Goal: Obtain resource: Download file/media

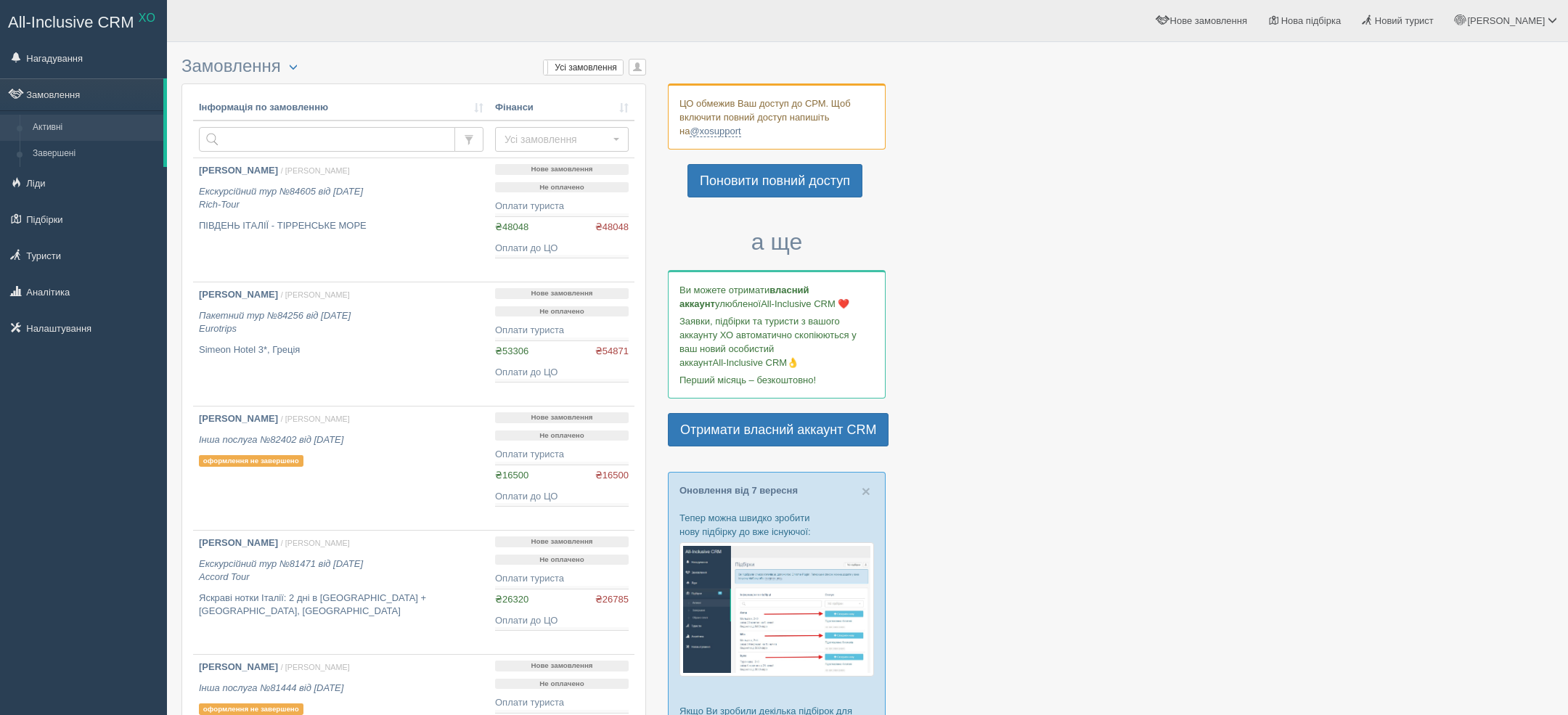
click at [387, 125] on td at bounding box center [341, 139] width 296 height 38
click at [368, 135] on input "text" at bounding box center [327, 139] width 256 height 25
type input "сіробаба"
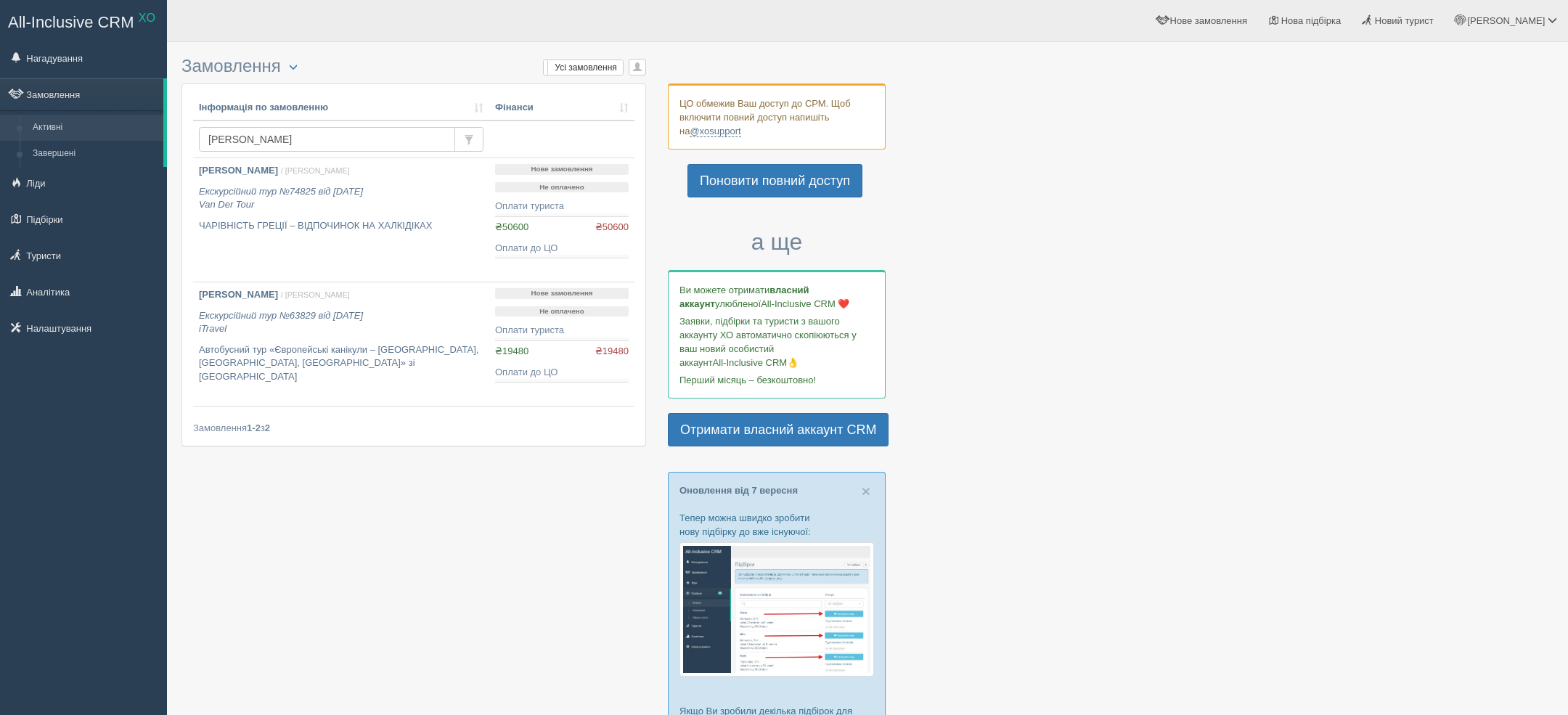
click at [367, 219] on p "ЧАРІВНІСТЬ ГРЕЦІЇ – ВІДПОЧИНОК НА ХАЛКІДІКАХ" at bounding box center [341, 226] width 284 height 14
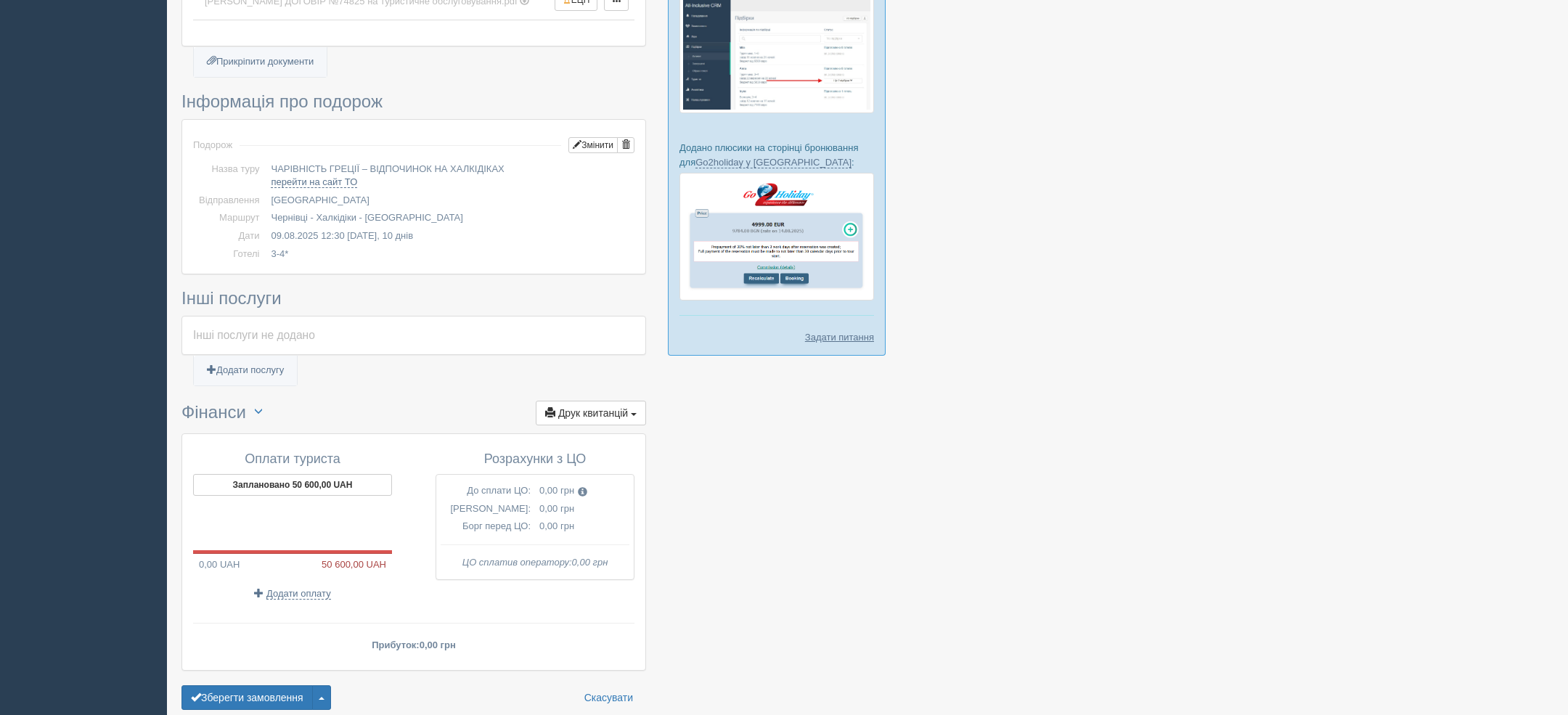
scroll to position [815, 0]
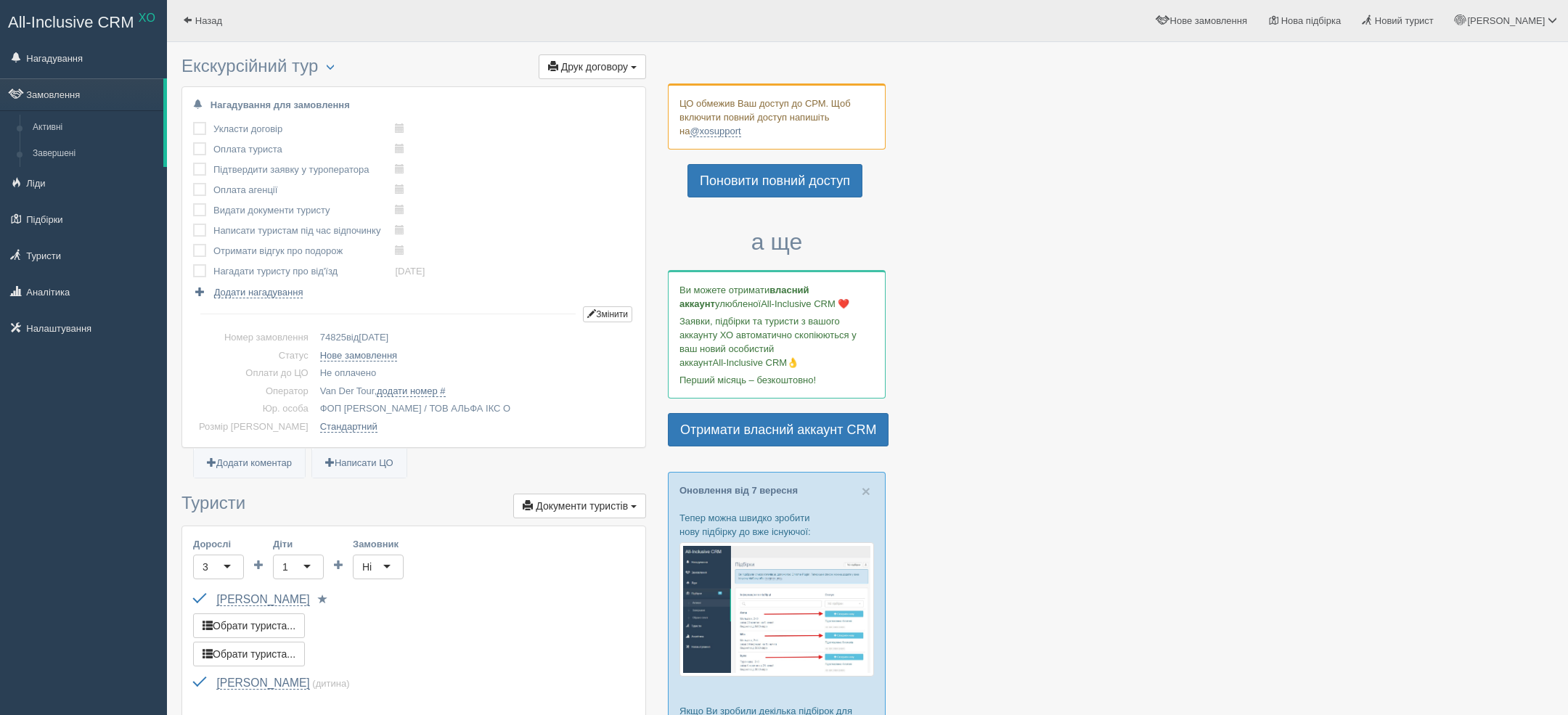
click at [567, 71] on span "Друк договору" at bounding box center [595, 67] width 67 height 12
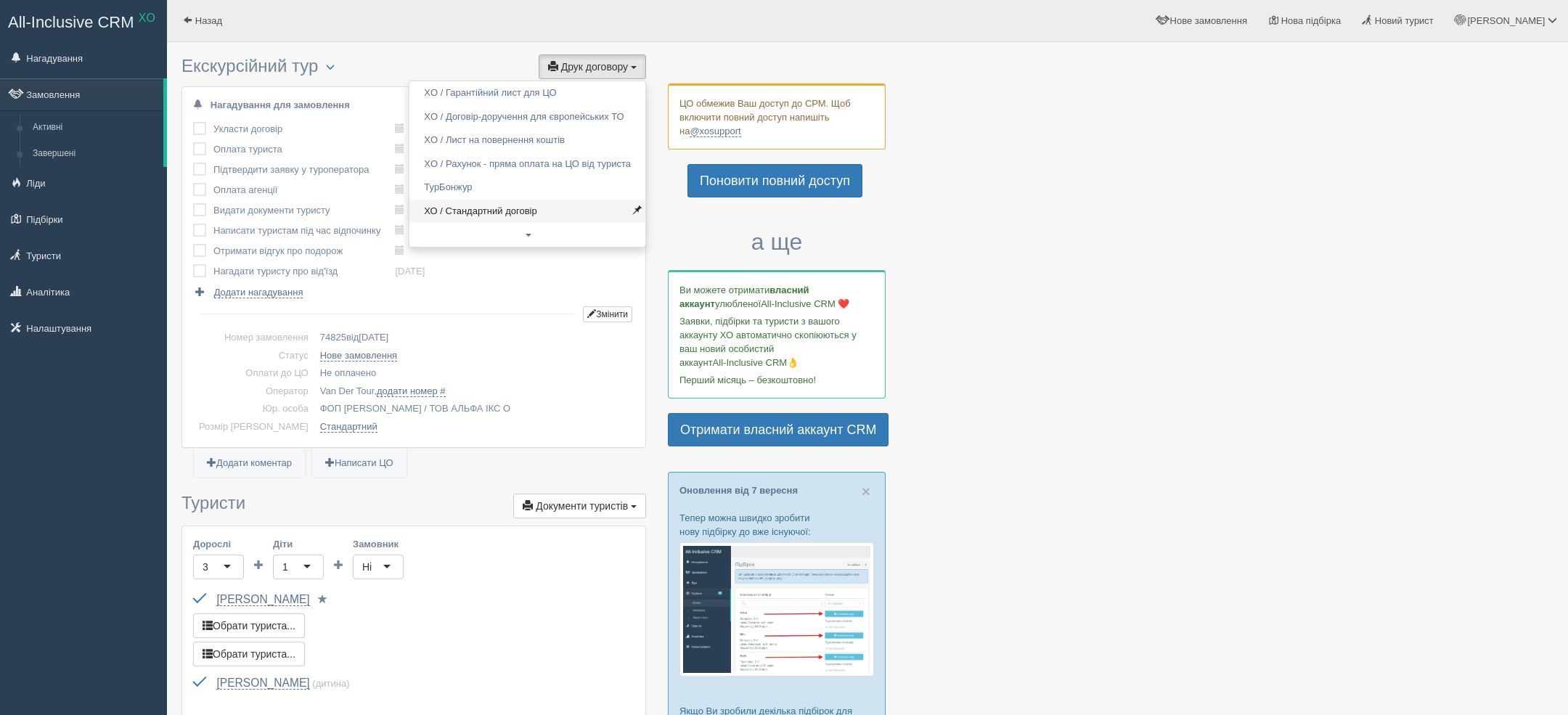
click at [553, 217] on link "ХО / Стандартний договір" at bounding box center [528, 211] width 236 height 24
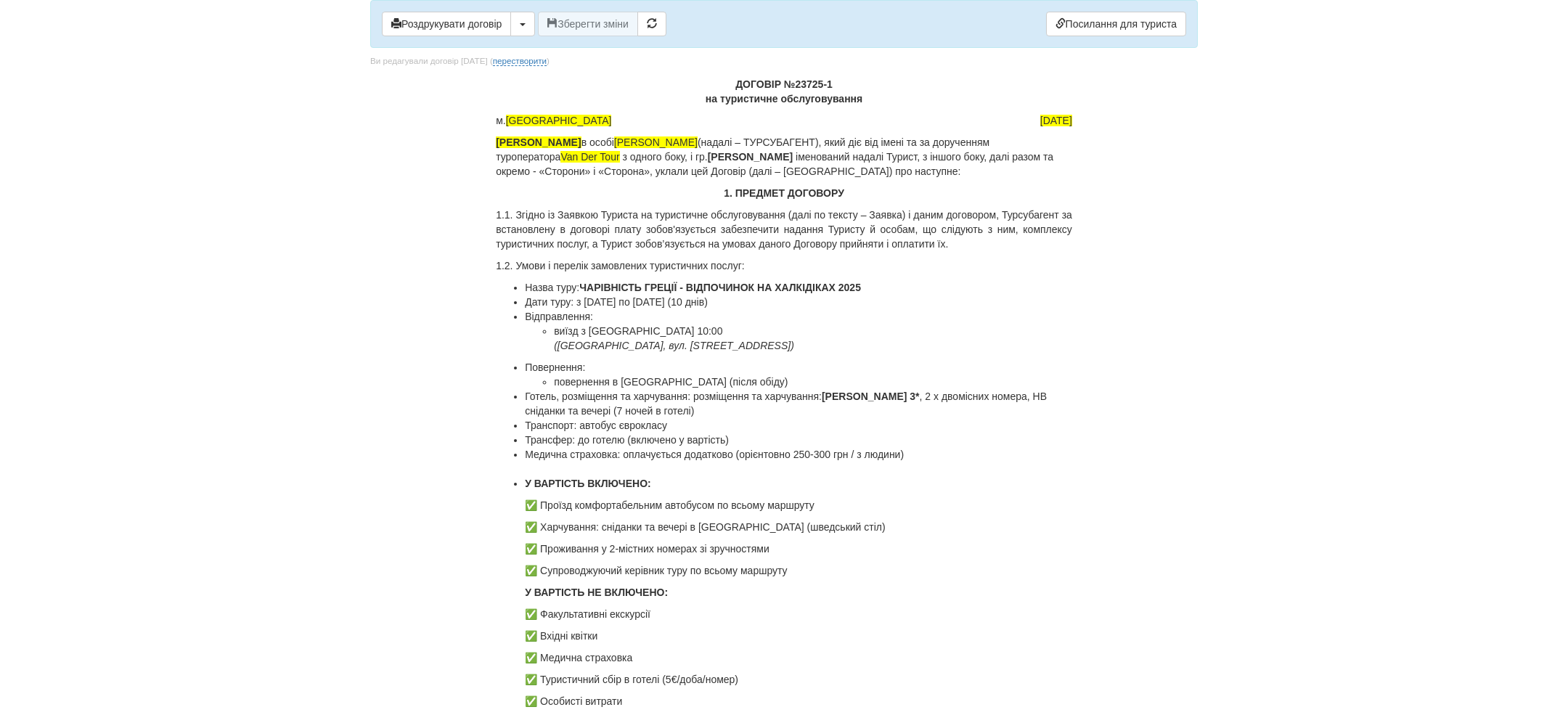
click at [803, 86] on p "ДОГОВІР №23725-1 на туристичне обслуговування" at bounding box center [784, 92] width 577 height 29
click at [1040, 117] on span "[DATE]" at bounding box center [1056, 120] width 32 height 12
click at [840, 173] on span "іменований надалі Турист, з іншого боку, далі разом та окремо - «Сторони» і «Ст…" at bounding box center [774, 164] width 558 height 26
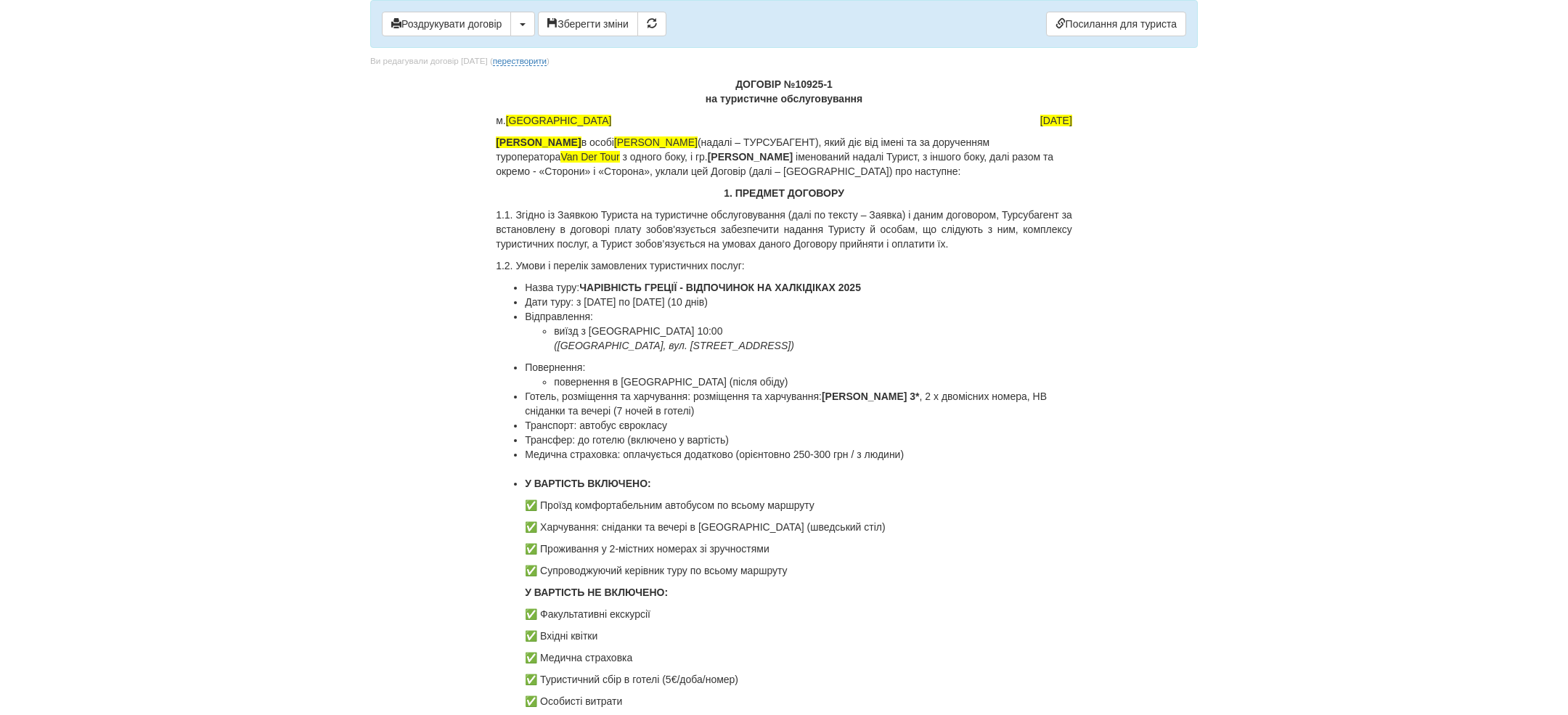
click at [595, 300] on li "Дати туру: з [DATE] по [DATE] (10 днів)" at bounding box center [798, 302] width 547 height 15
click at [641, 305] on li "Дати туру: з [DATE] по [DATE] (10 днів)" at bounding box center [798, 302] width 547 height 15
click at [776, 309] on li "Відправлення: виїзд з Одеси 10:00 (Залізничний вокзал, вул. Італійський бульвар…" at bounding box center [798, 331] width 547 height 44
click at [683, 321] on li "Відправлення: виїзд з Одеси 10:00 (Залізничний вокзал, вул. Італійський бульвар…" at bounding box center [798, 331] width 547 height 44
click at [632, 326] on li "виїзд з Одеси 10:00 (Залізничний вокзал, вул. Італійський бульвар, 6)" at bounding box center [813, 338] width 518 height 29
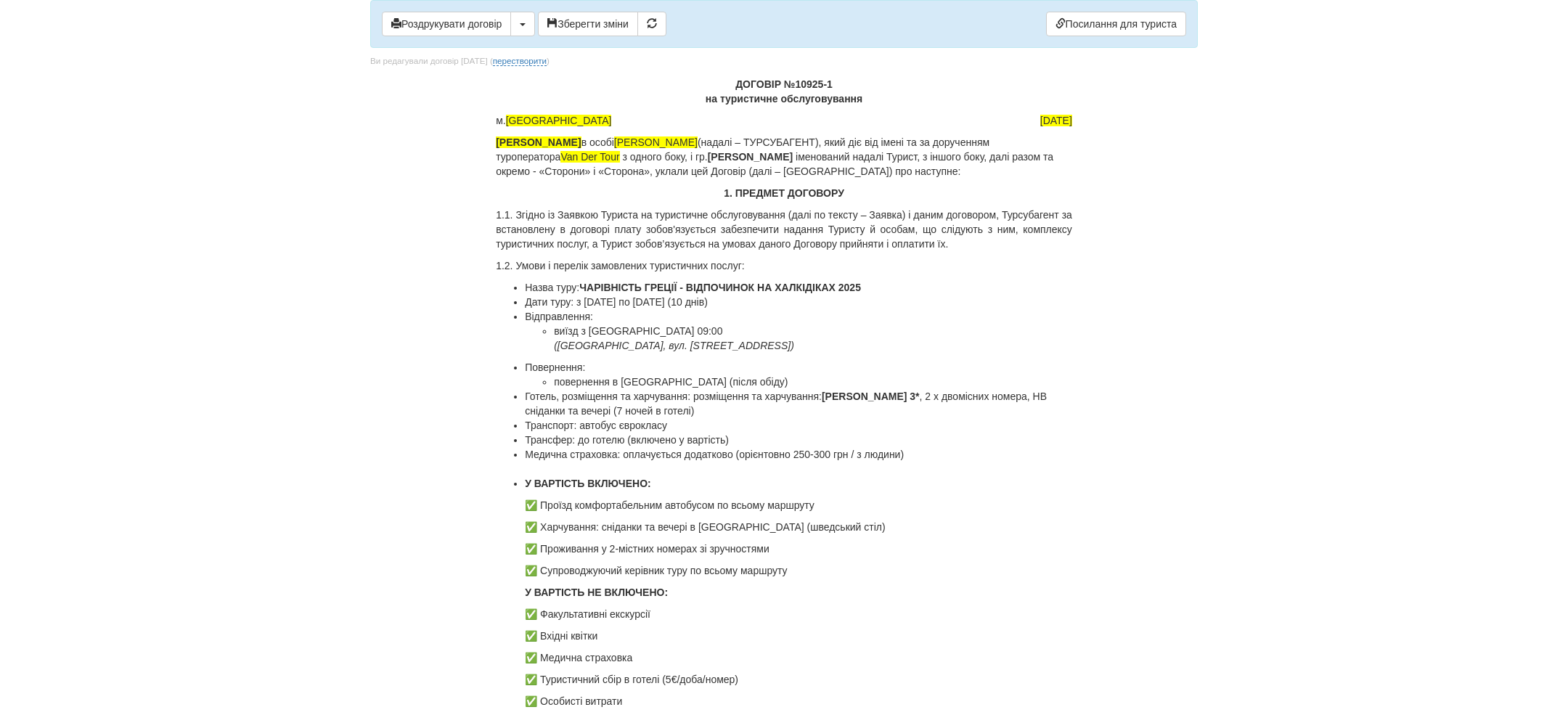
click at [740, 378] on li "повернення в Одесу (після обіду)" at bounding box center [813, 382] width 518 height 15
click at [762, 396] on li "Готель, розміщення та харчування: розміщення та харчування: Theo Bungalows 3* ,…" at bounding box center [798, 404] width 547 height 29
click at [784, 411] on li "Готель, розміщення та харчування: розміщення та харчування: Theo Bungalows 3* ,…" at bounding box center [798, 404] width 547 height 29
click at [957, 391] on li "Готель, розміщення та харчування: розміщення та харчування: Theo Bungalows 3* ,…" at bounding box center [798, 404] width 547 height 29
click at [780, 421] on li "Транспорт: автобус єврокласу" at bounding box center [798, 426] width 547 height 15
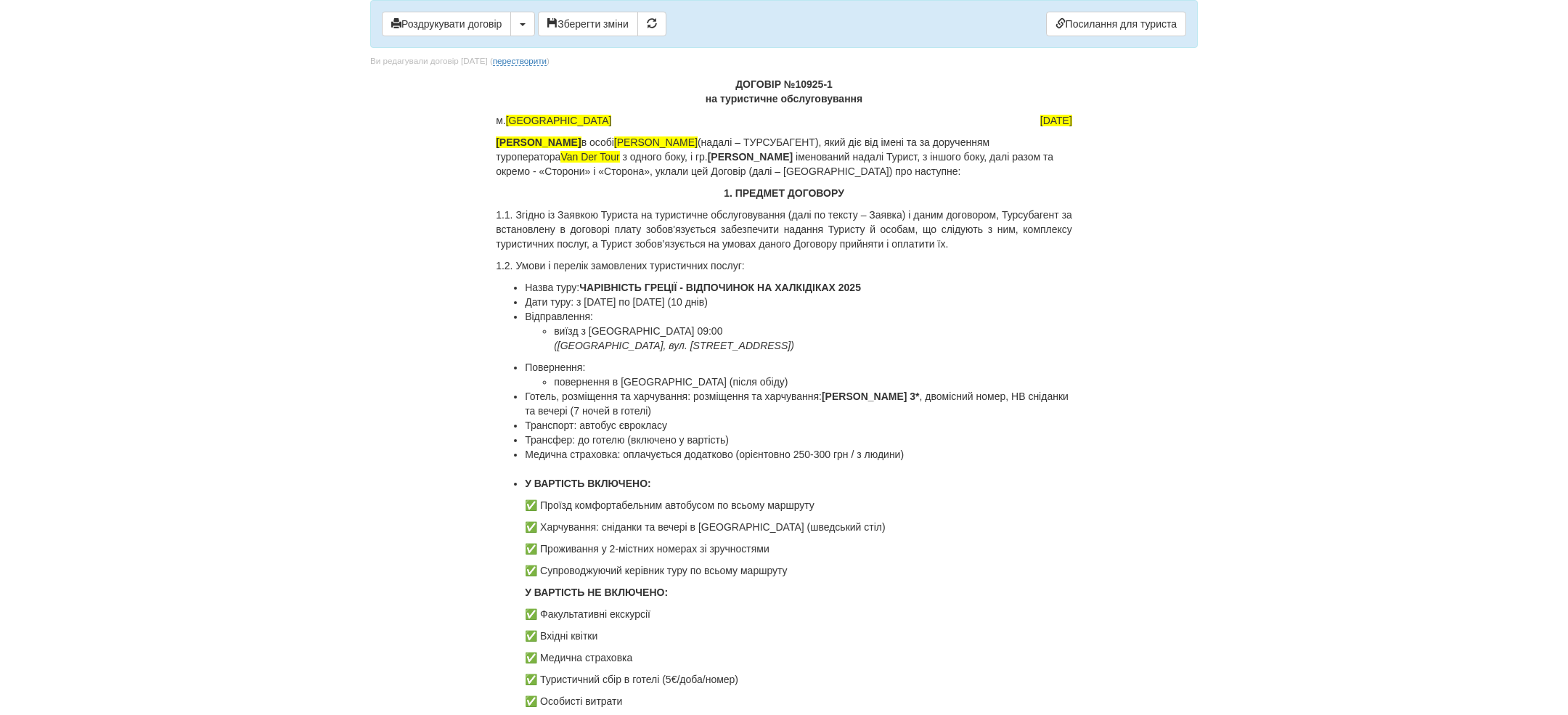
click at [717, 422] on li "Транспорт: автобус єврокласу" at bounding box center [798, 426] width 547 height 15
click at [734, 432] on li "Трансфер: до готелю (включено у вартість)" at bounding box center [798, 439] width 547 height 15
click at [774, 447] on li "Медична страховка: оплачується додатково (орієнтовно 250-300 грн / з людини)" at bounding box center [798, 461] width 547 height 29
click at [820, 450] on li "Медична страховка: оплачується додатково (орієнтовно 250-300 грн / з людини)" at bounding box center [798, 461] width 547 height 29
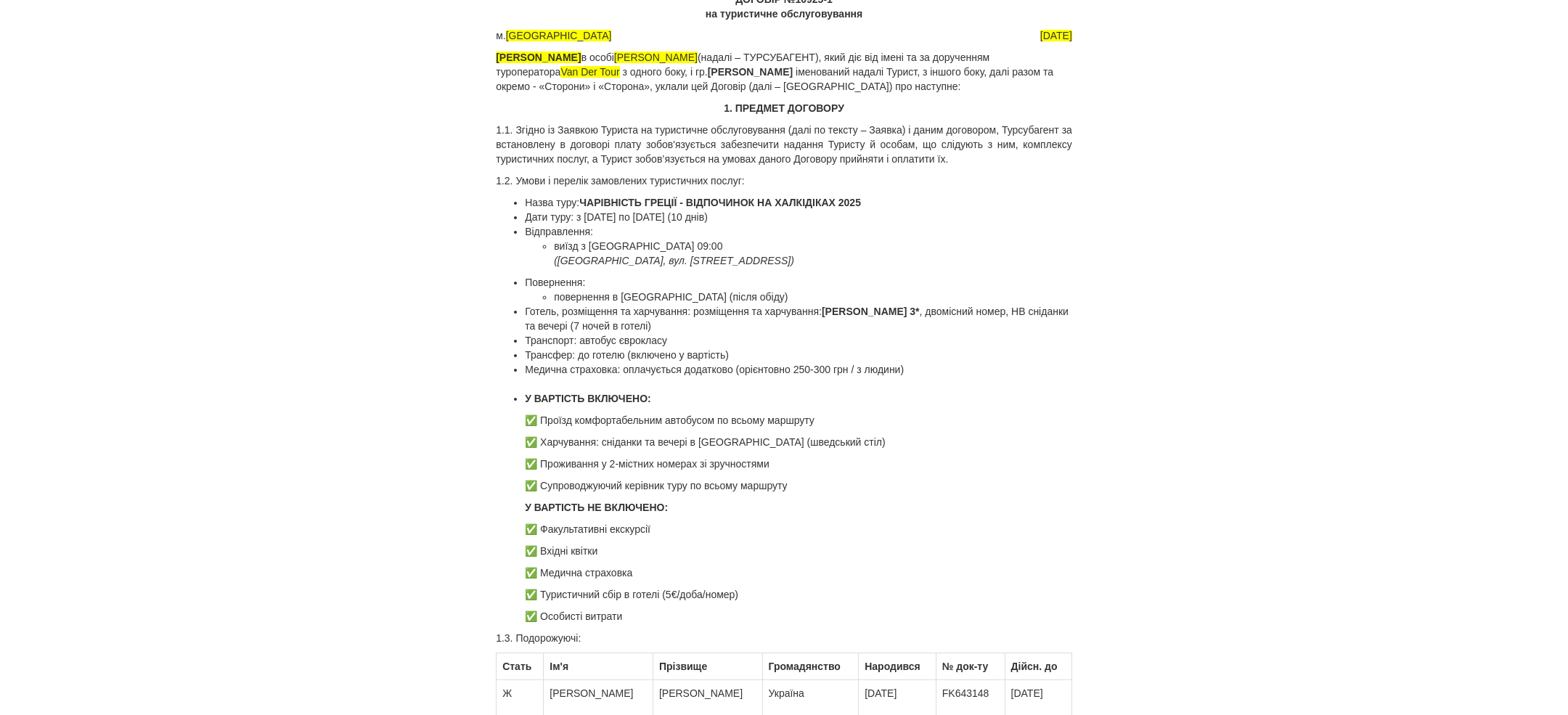
scroll to position [91, 0]
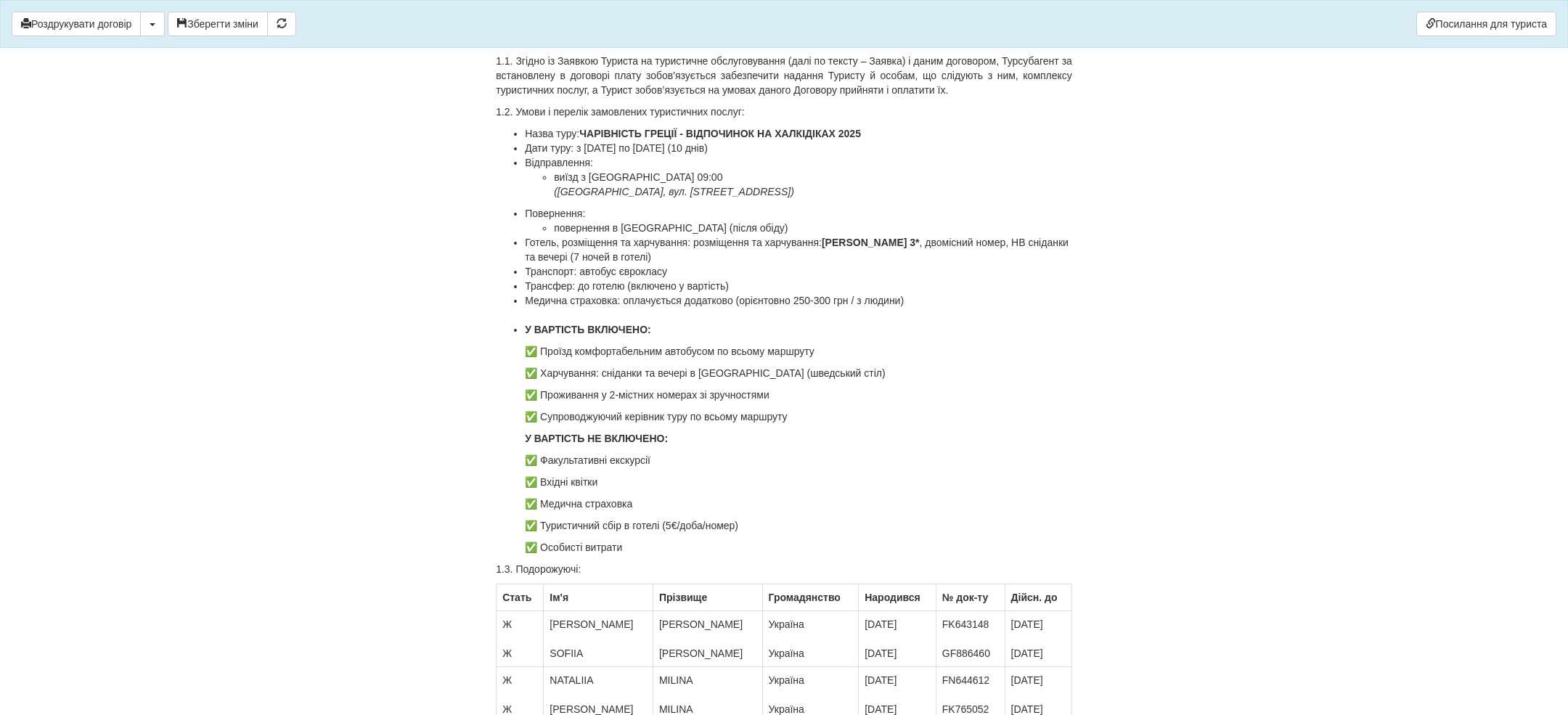
click at [752, 404] on li "У ВАРТІСТЬ ВКЛЮЧЕНО: ✅ Проїзд комфортабельним автобусом по всьому маршруту ✅ Ха…" at bounding box center [798, 438] width 547 height 233
click at [662, 391] on p "✅ Проживання у 2-містних номерах зі зручностями" at bounding box center [798, 395] width 547 height 15
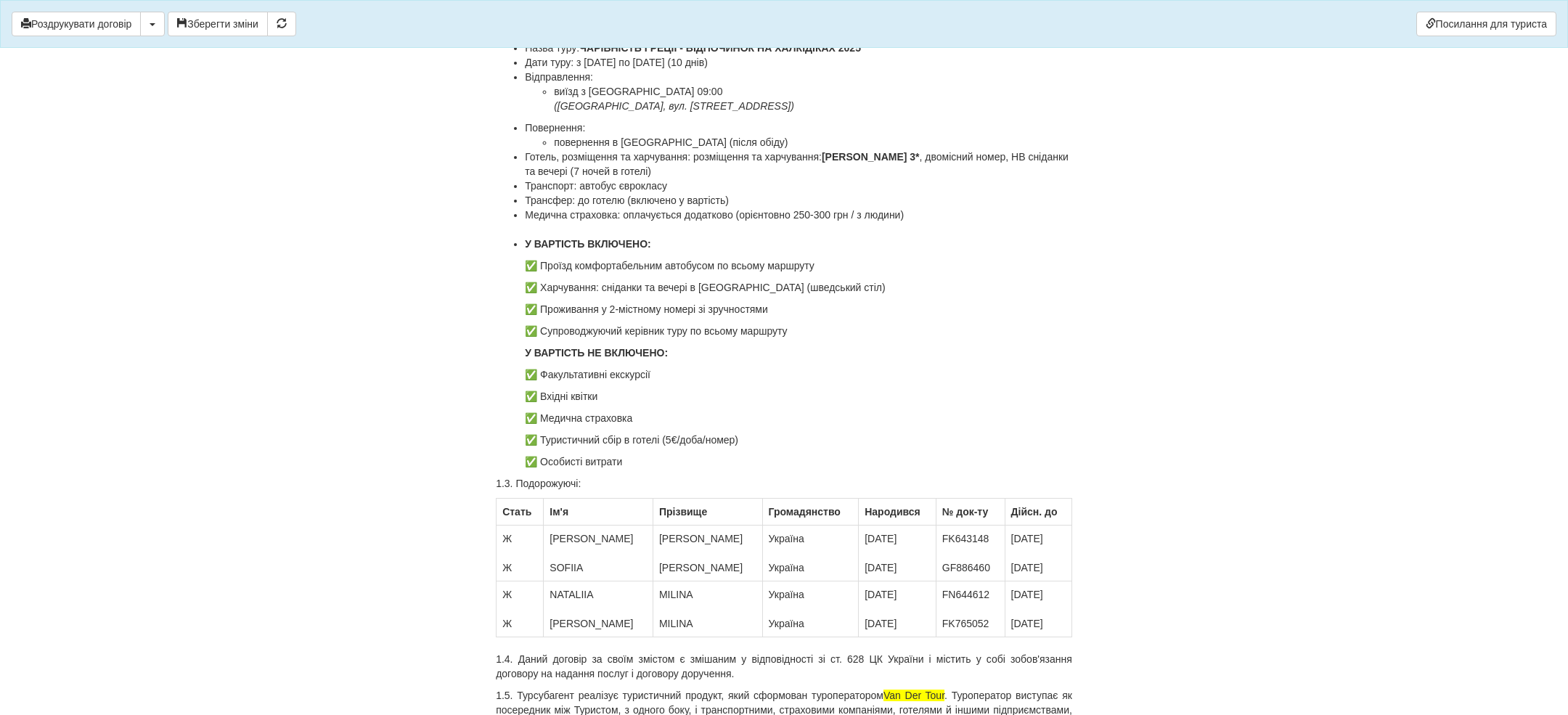
scroll to position [184, 0]
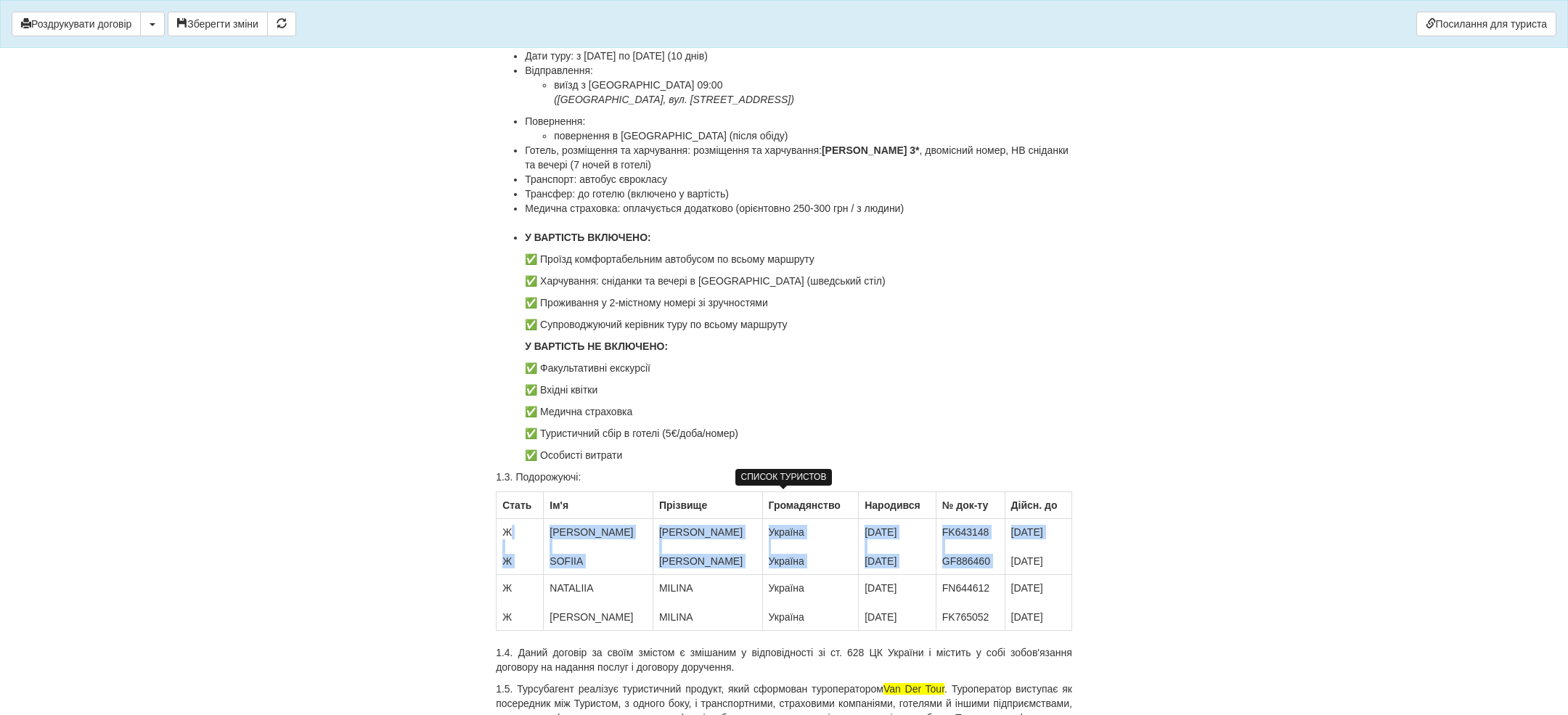
drag, startPoint x: 504, startPoint y: 552, endPoint x: 1018, endPoint y: 551, distance: 514.0
click at [1018, 551] on tr "Ж Ж IRYNA SOFIIA KOPYCHENKO KOPYCHENKO Україна Україна 10.12.1990 29.01.2010 FK…" at bounding box center [784, 547] width 576 height 56
drag, startPoint x: 1064, startPoint y: 555, endPoint x: 918, endPoint y: 551, distance: 146.1
click at [895, 552] on tr "Ж Ж IRYNA SOFIIA KOPYCHENKO KOPYCHENKO Україна Україна 10.12.1990 29.01.2010 FK…" at bounding box center [784, 547] width 576 height 56
click at [1023, 560] on td "10.01.2028 29.05.2027" at bounding box center [1038, 547] width 67 height 56
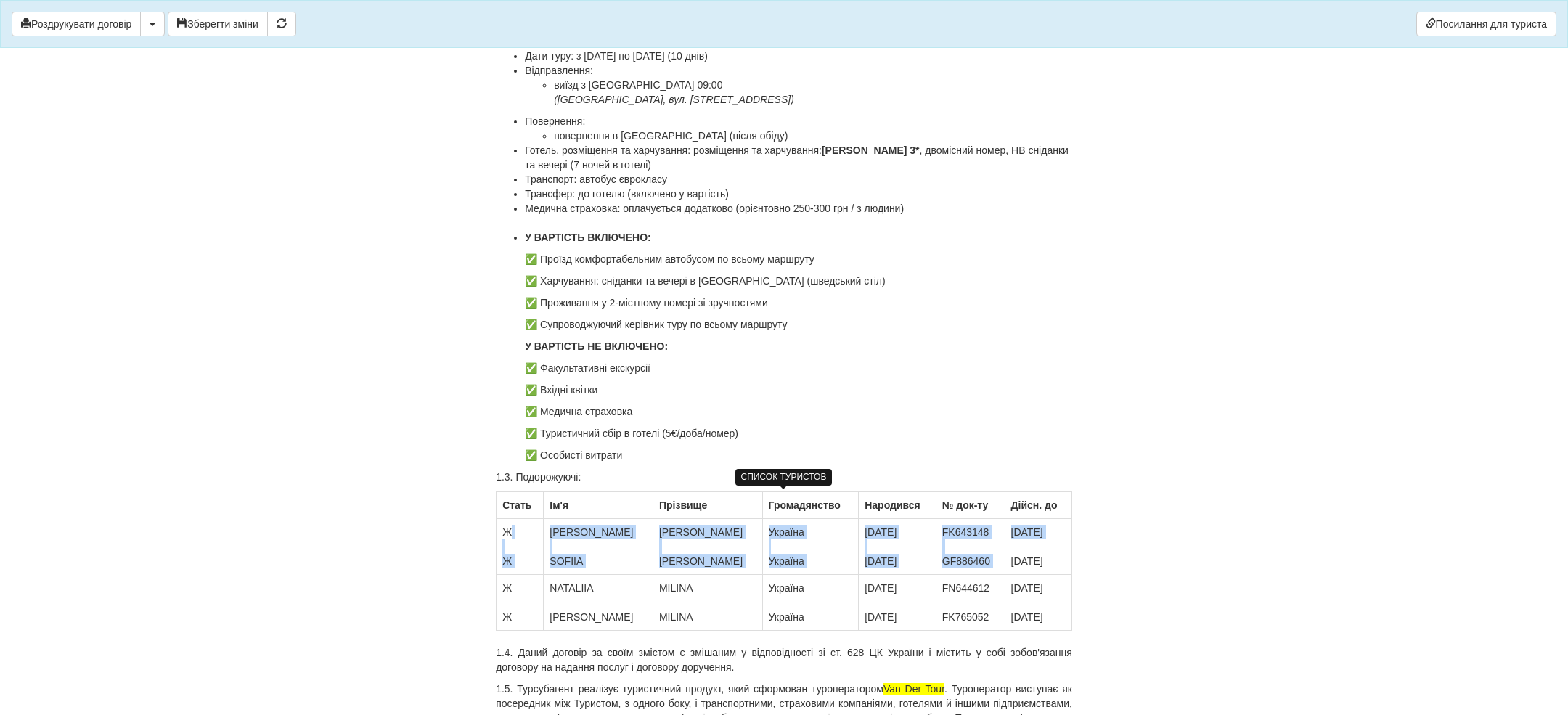
click at [1023, 560] on td "10.01.2028 29.05.2027" at bounding box center [1038, 547] width 67 height 56
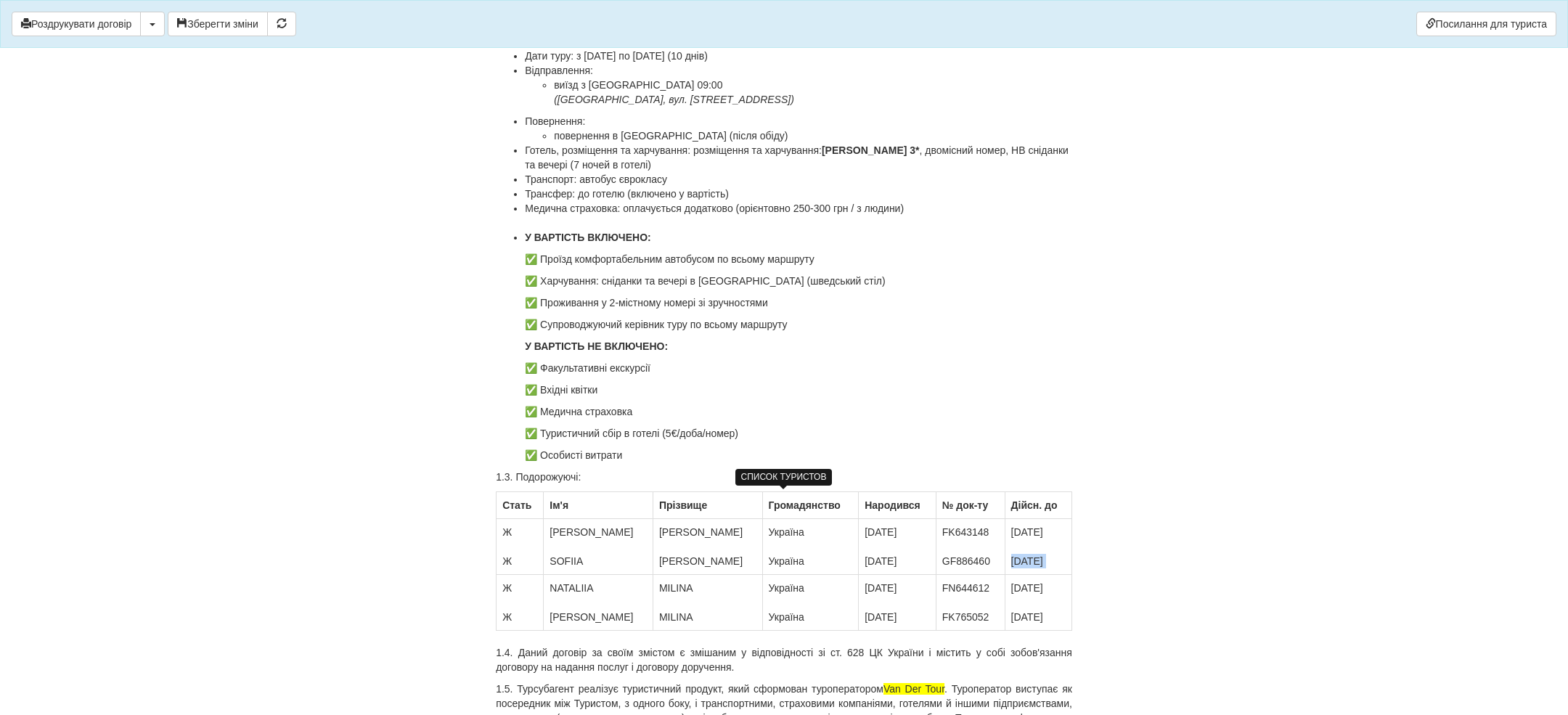
click at [1023, 560] on td "10.01.2028 29.05.2027" at bounding box center [1038, 547] width 67 height 56
click at [964, 561] on td "FK643148 GF886460" at bounding box center [970, 547] width 69 height 56
click at [963, 562] on td "FK643148 GF886460" at bounding box center [970, 547] width 69 height 56
click at [886, 563] on td "10.12.1990 29.01.2010" at bounding box center [897, 547] width 78 height 56
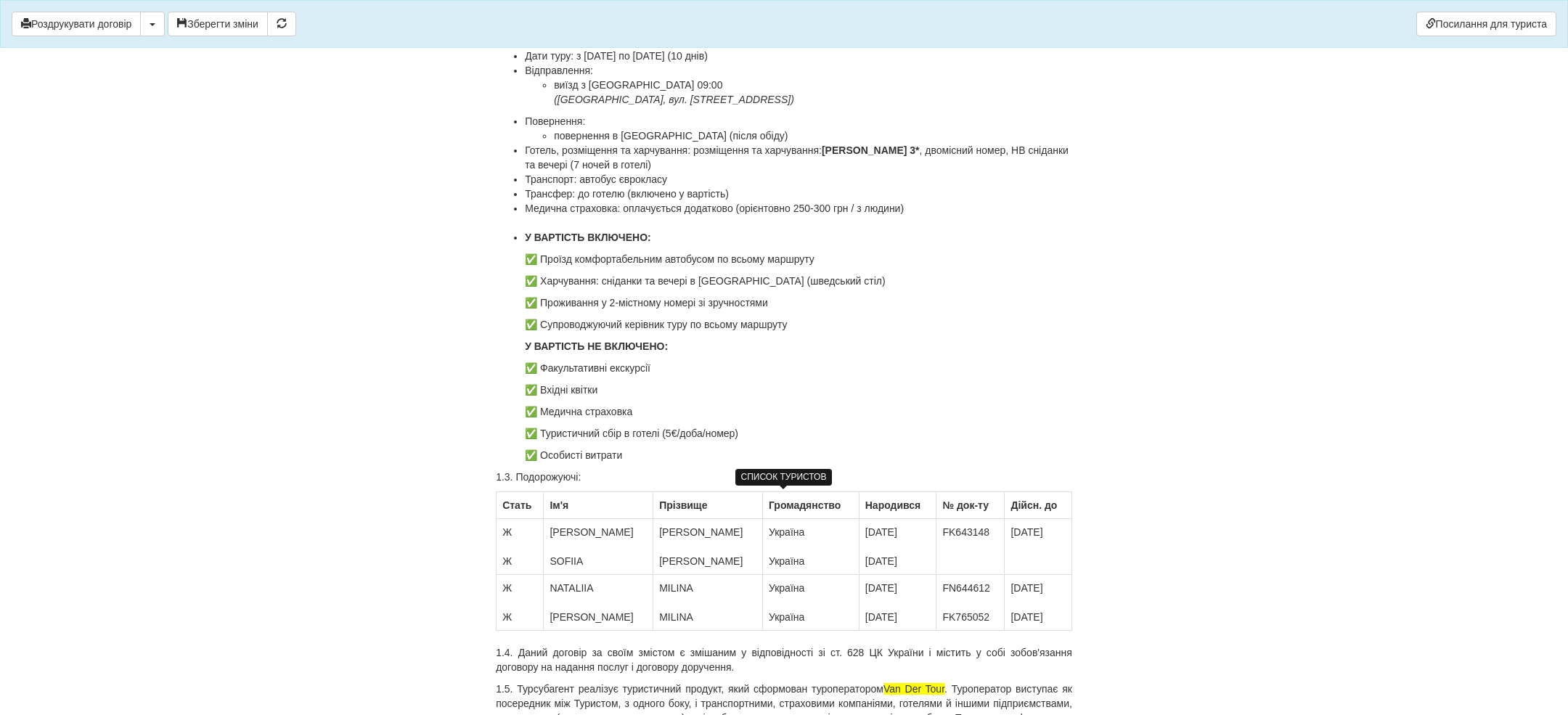
click at [884, 563] on td "10.12.1990 29.01.2010" at bounding box center [897, 547] width 78 height 56
click at [753, 573] on tbody "Стать Ім'я Прiзвище Громадянство Народився № док-ту Дійсн. до Ж Ж IRYNA SOFIIA …" at bounding box center [784, 561] width 576 height 138
click at [762, 558] on td "Україна Україна" at bounding box center [810, 547] width 96 height 56
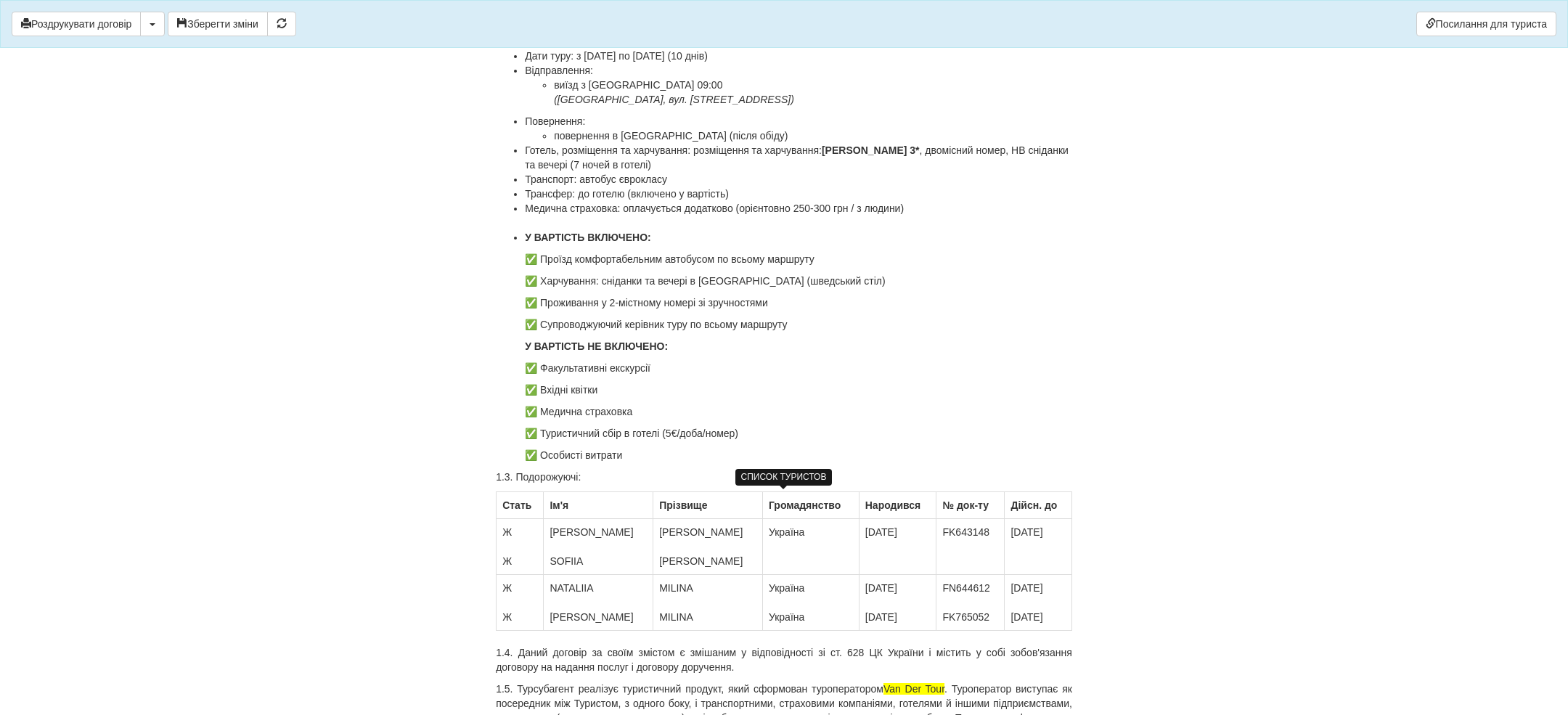
click at [674, 552] on td "KOPYCHENKO KOPYCHENKO" at bounding box center [708, 547] width 109 height 56
click at [673, 553] on td "KOPYCHENKO KOPYCHENKO" at bounding box center [708, 547] width 109 height 56
click at [568, 556] on td "IRYNA SOFIIA" at bounding box center [598, 547] width 109 height 56
click at [567, 556] on td "IRYNA SOFIIA" at bounding box center [598, 547] width 109 height 56
click at [496, 555] on td "Ж Ж" at bounding box center [520, 547] width 47 height 56
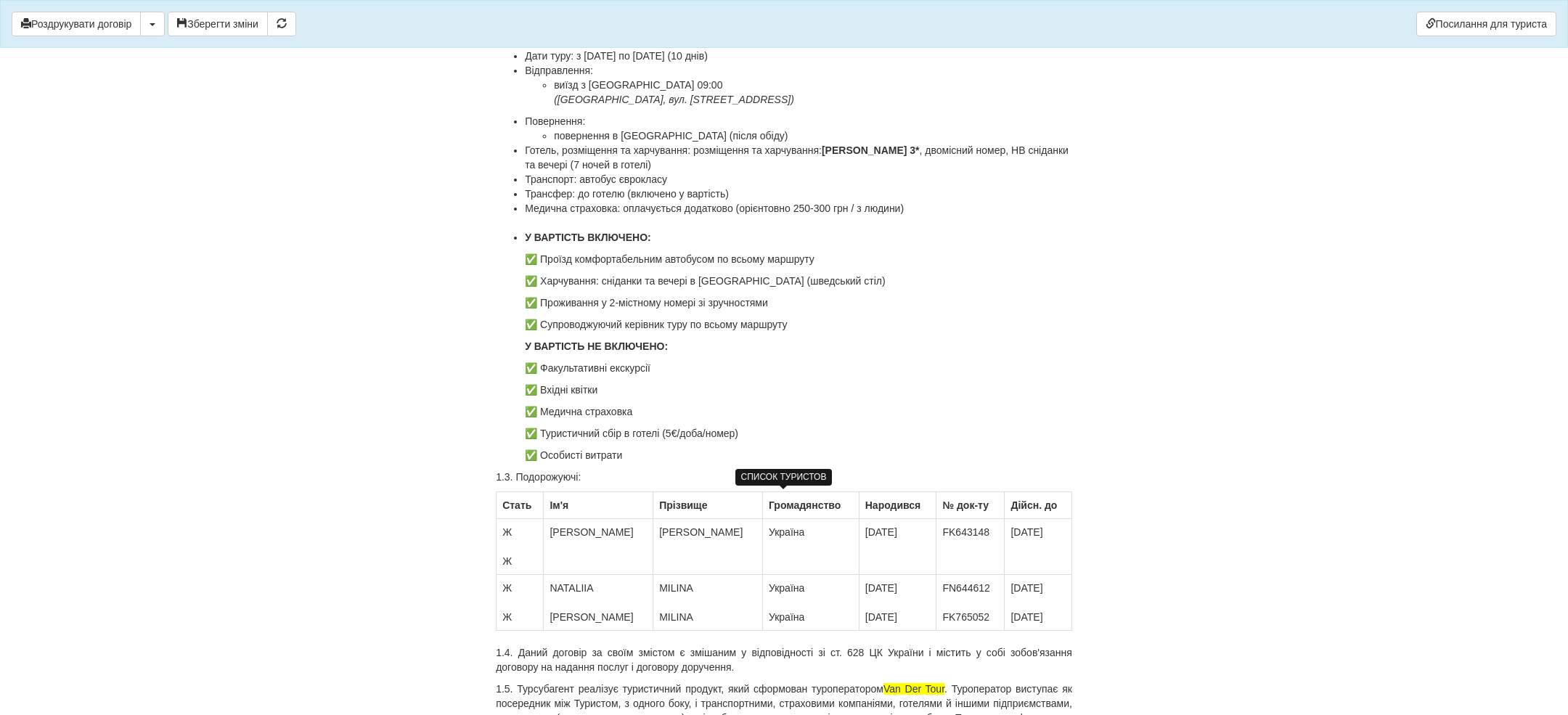
click at [513, 558] on td "Ж Ж" at bounding box center [520, 547] width 47 height 56
click at [1044, 614] on td "02.05.2028 11.01.2028" at bounding box center [1038, 603] width 67 height 56
click at [1044, 614] on td "02.05.2028 11.01.202" at bounding box center [1038, 603] width 67 height 56
click at [1044, 614] on td "02.05.2028 11.01.20" at bounding box center [1038, 603] width 67 height 56
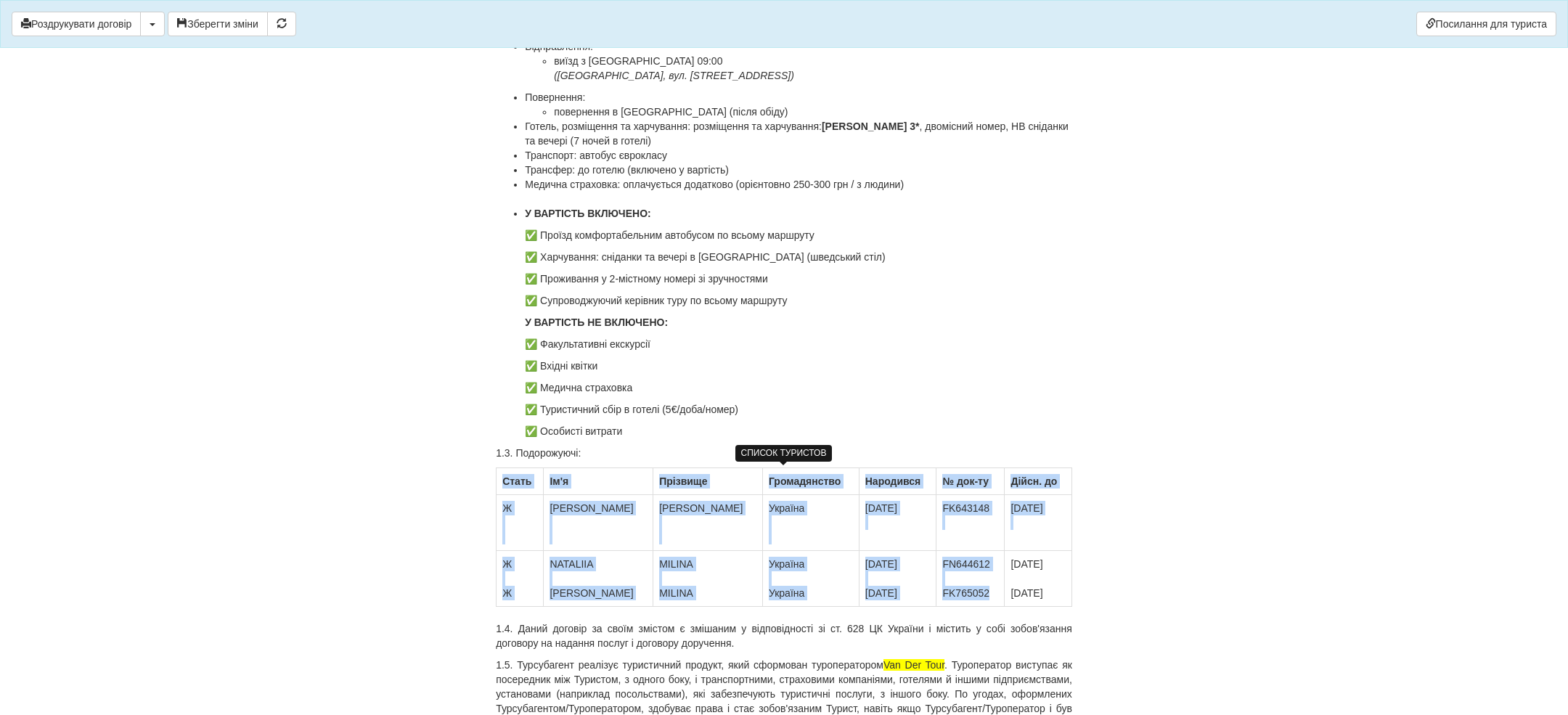
scroll to position [214, 0]
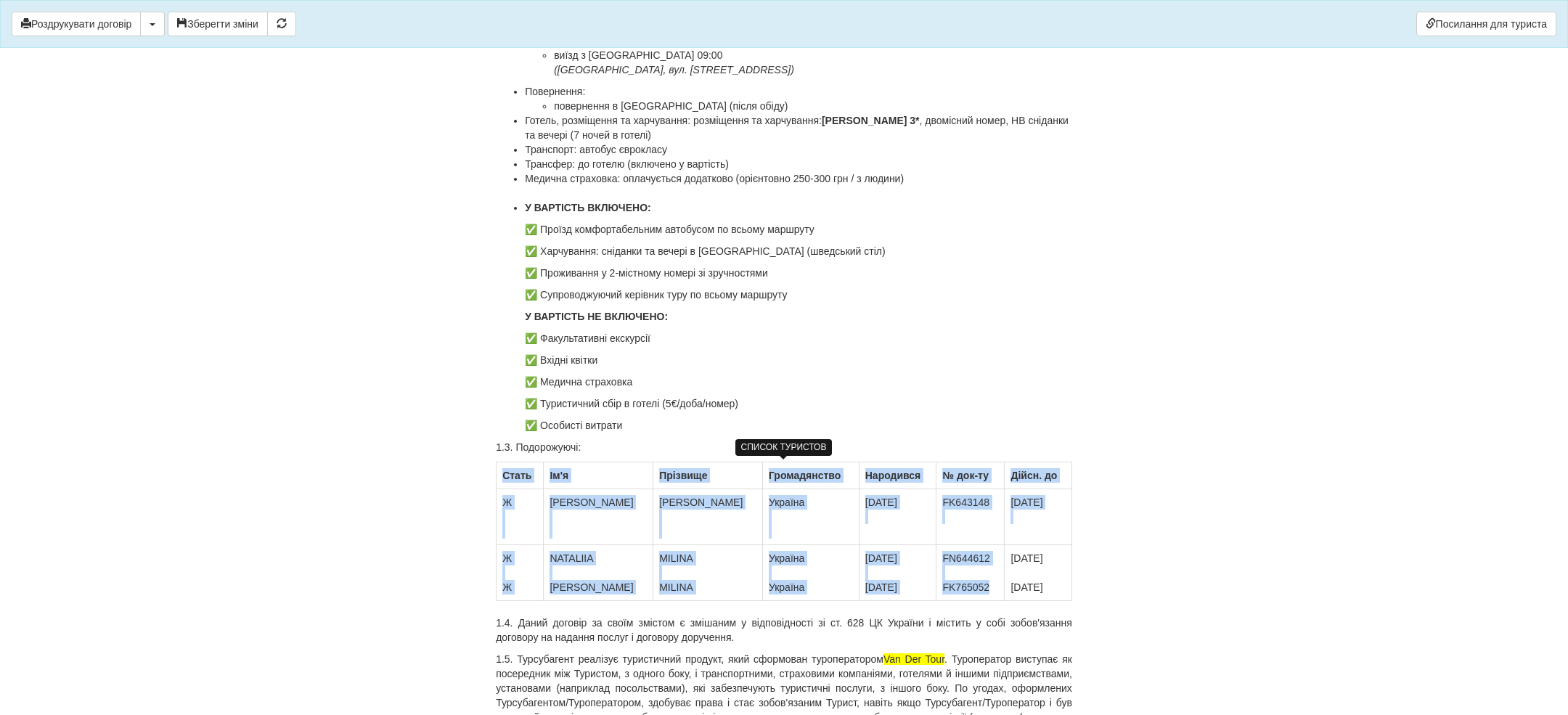
click at [1015, 593] on td "02.05.2028 11.01.20" at bounding box center [1038, 573] width 67 height 56
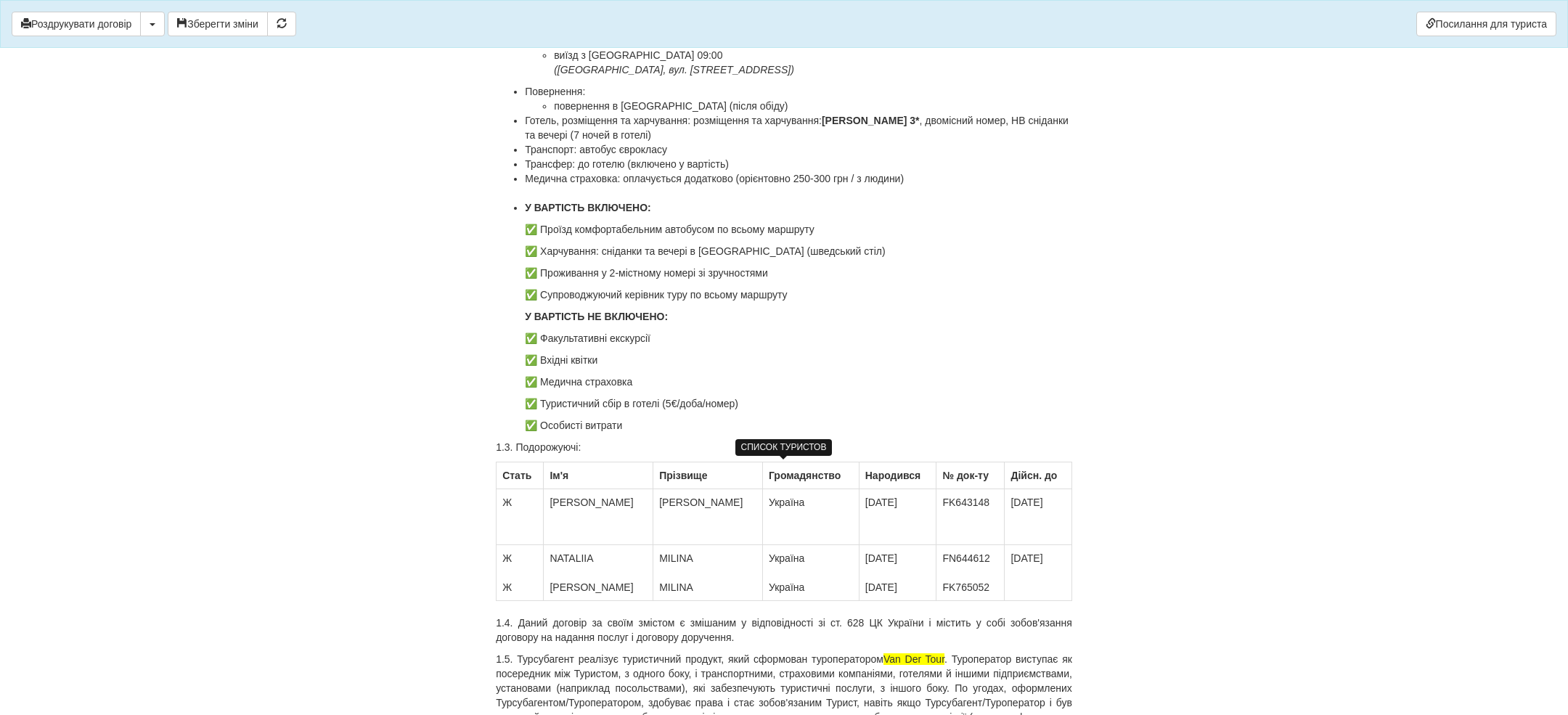
click at [957, 589] on td "FN644612 FK765052" at bounding box center [970, 573] width 69 height 56
click at [956, 589] on td "FN644612 FK765052" at bounding box center [970, 573] width 69 height 56
click at [862, 590] on td "16.10.1969 12.02.1996" at bounding box center [897, 573] width 78 height 56
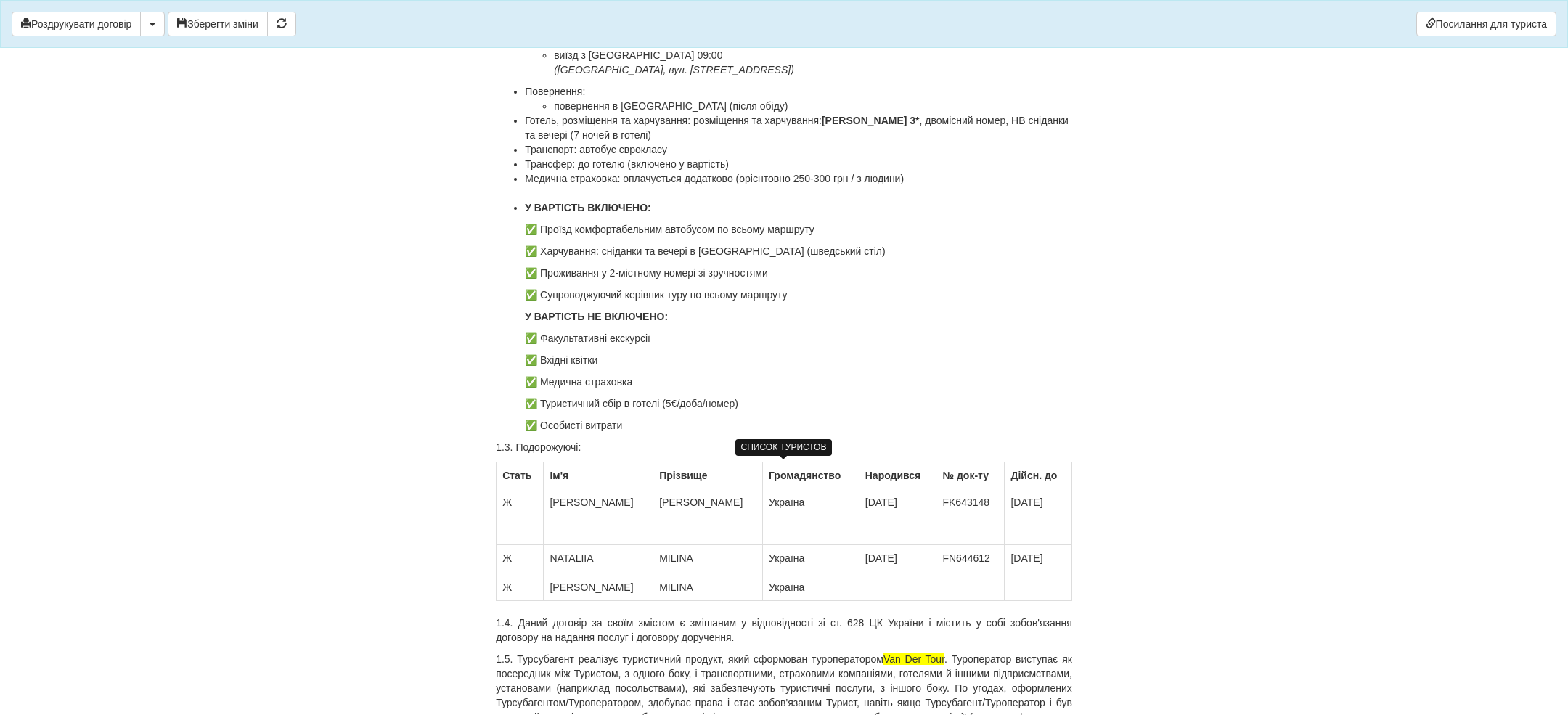
click at [762, 586] on td "Україна Україна" at bounding box center [810, 573] width 96 height 56
click at [762, 586] on td "Україна Уаїна" at bounding box center [810, 573] width 96 height 56
click at [653, 587] on td "MILINA MILINA" at bounding box center [708, 573] width 109 height 56
click at [653, 586] on td "MILINA MILINA" at bounding box center [708, 573] width 109 height 56
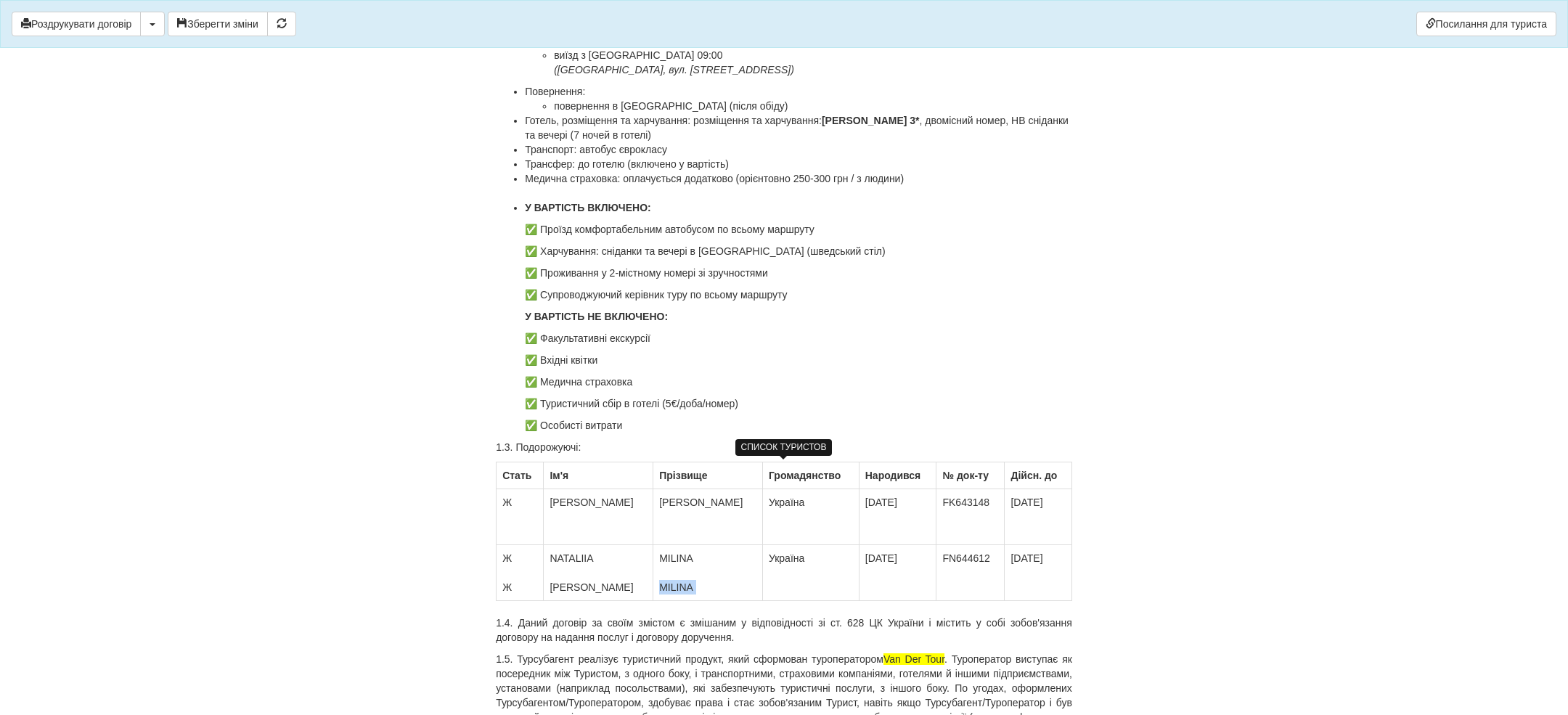
click at [653, 586] on td "MILINA MILINA" at bounding box center [708, 573] width 109 height 56
click at [558, 585] on td "NATALIIA OKSANA" at bounding box center [598, 573] width 109 height 56
click at [558, 585] on td "NATALIIA OKSANA" at bounding box center [598, 573] width 109 height 56
click at [502, 590] on td "Ж Ж" at bounding box center [520, 573] width 47 height 56
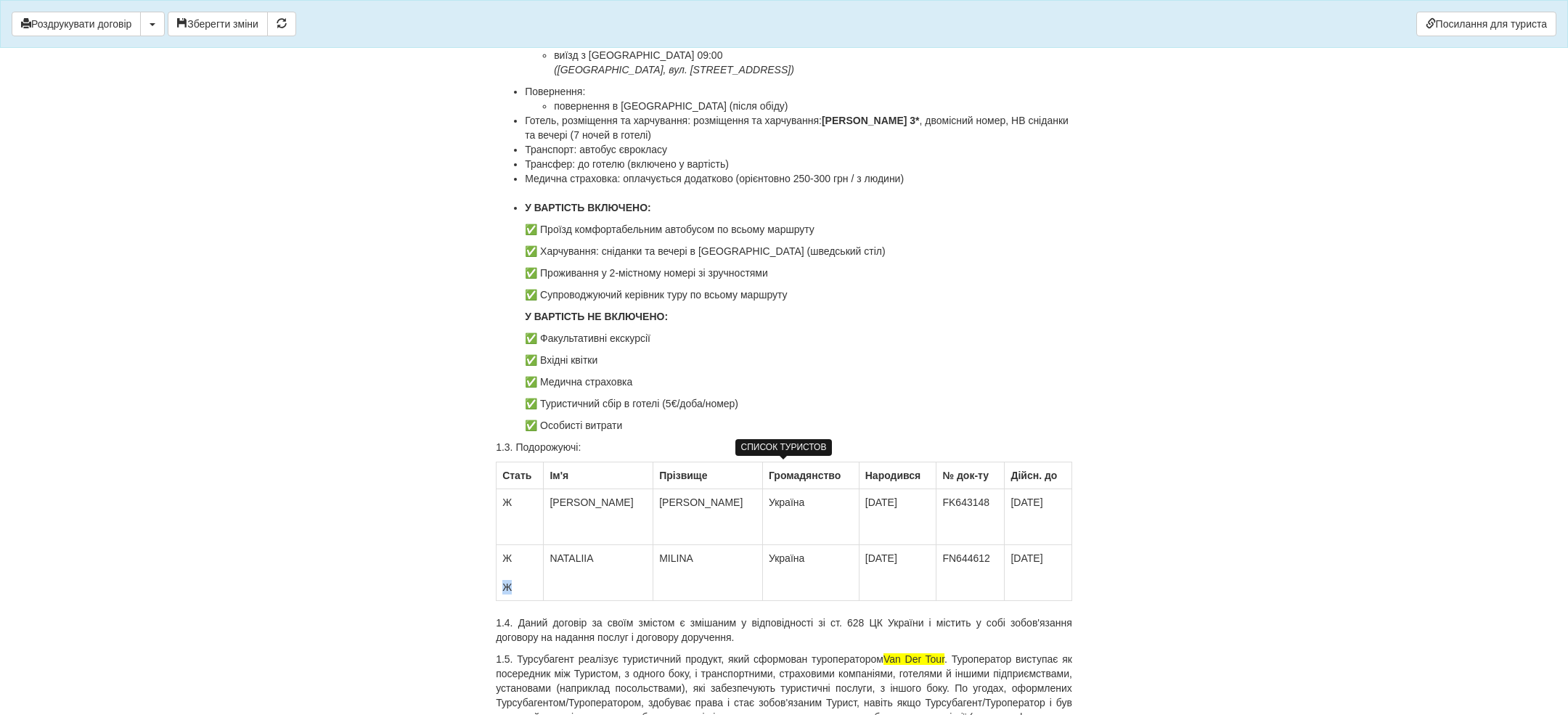
click at [502, 590] on td "Ж Ж" at bounding box center [520, 573] width 47 height 56
click at [1015, 592] on td "02.05.2028" at bounding box center [1038, 573] width 67 height 56
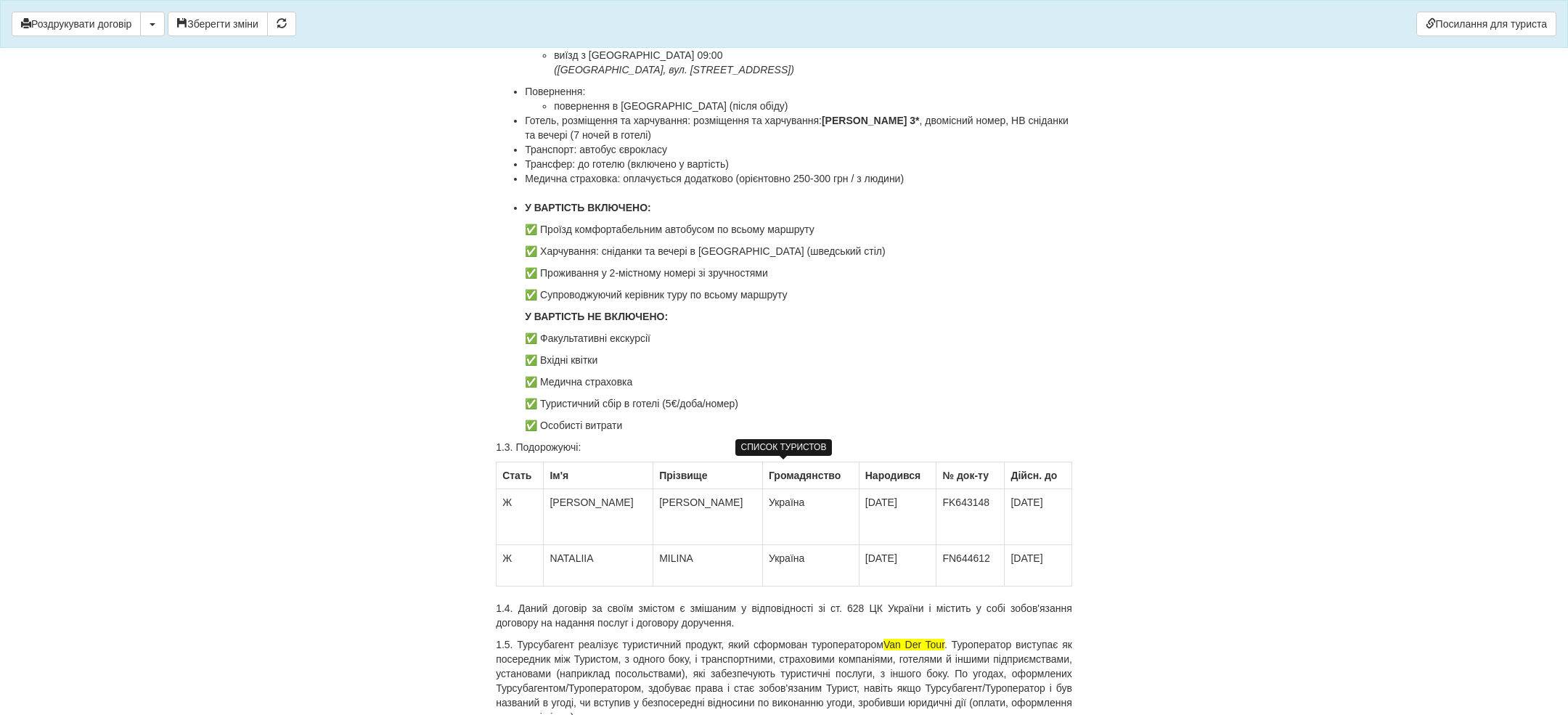
click at [976, 572] on td "FN644612" at bounding box center [970, 566] width 69 height 42
click at [888, 570] on td "16.10.1969" at bounding box center [897, 566] width 78 height 42
click at [786, 571] on td "Україна" at bounding box center [810, 566] width 96 height 42
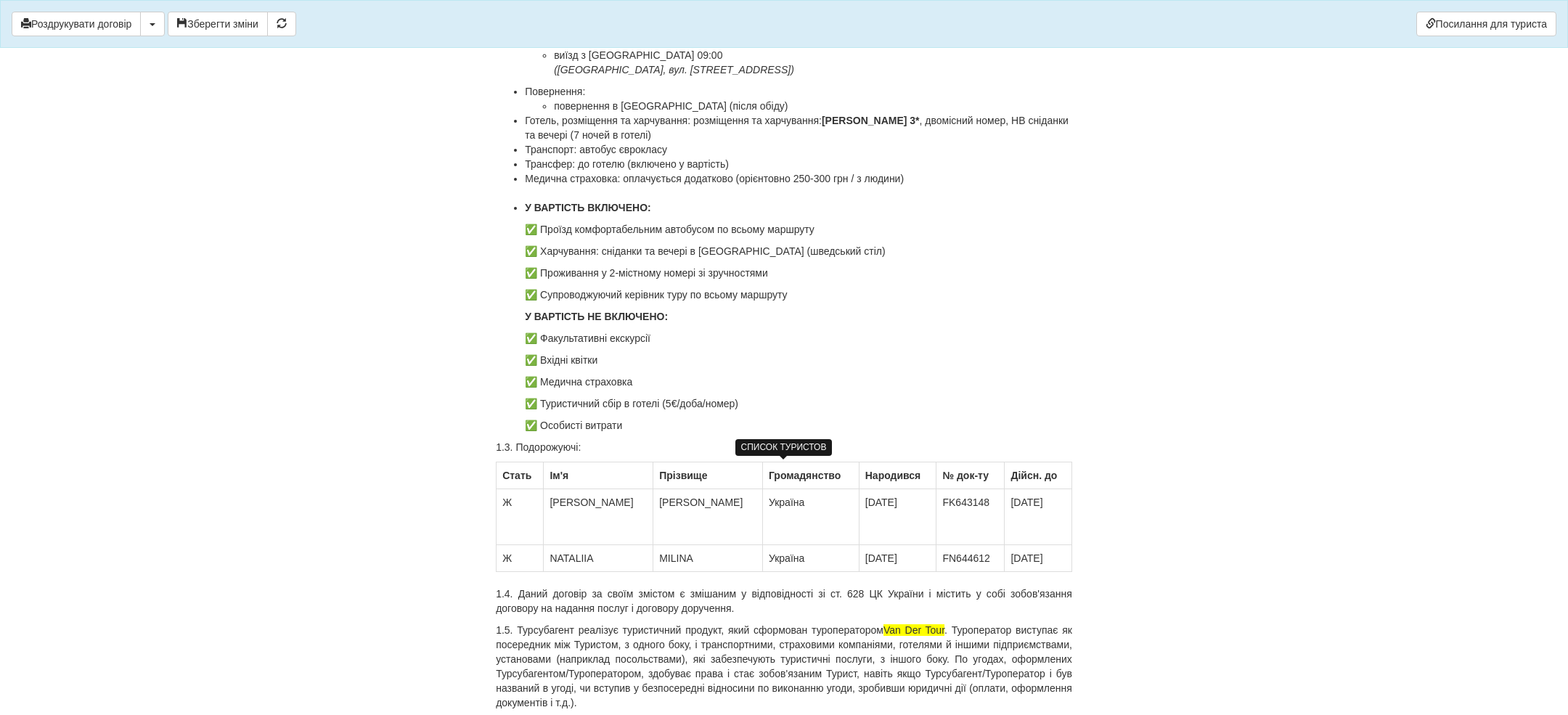
click at [575, 528] on td "IRYNA" at bounding box center [598, 517] width 109 height 56
click at [512, 520] on td "Ж" at bounding box center [520, 517] width 47 height 56
click at [520, 534] on td "Ж" at bounding box center [520, 517] width 47 height 56
click at [681, 523] on td "KOPYCHENKO" at bounding box center [708, 517] width 109 height 56
click at [665, 532] on td "KOPYCHENKO" at bounding box center [708, 517] width 109 height 56
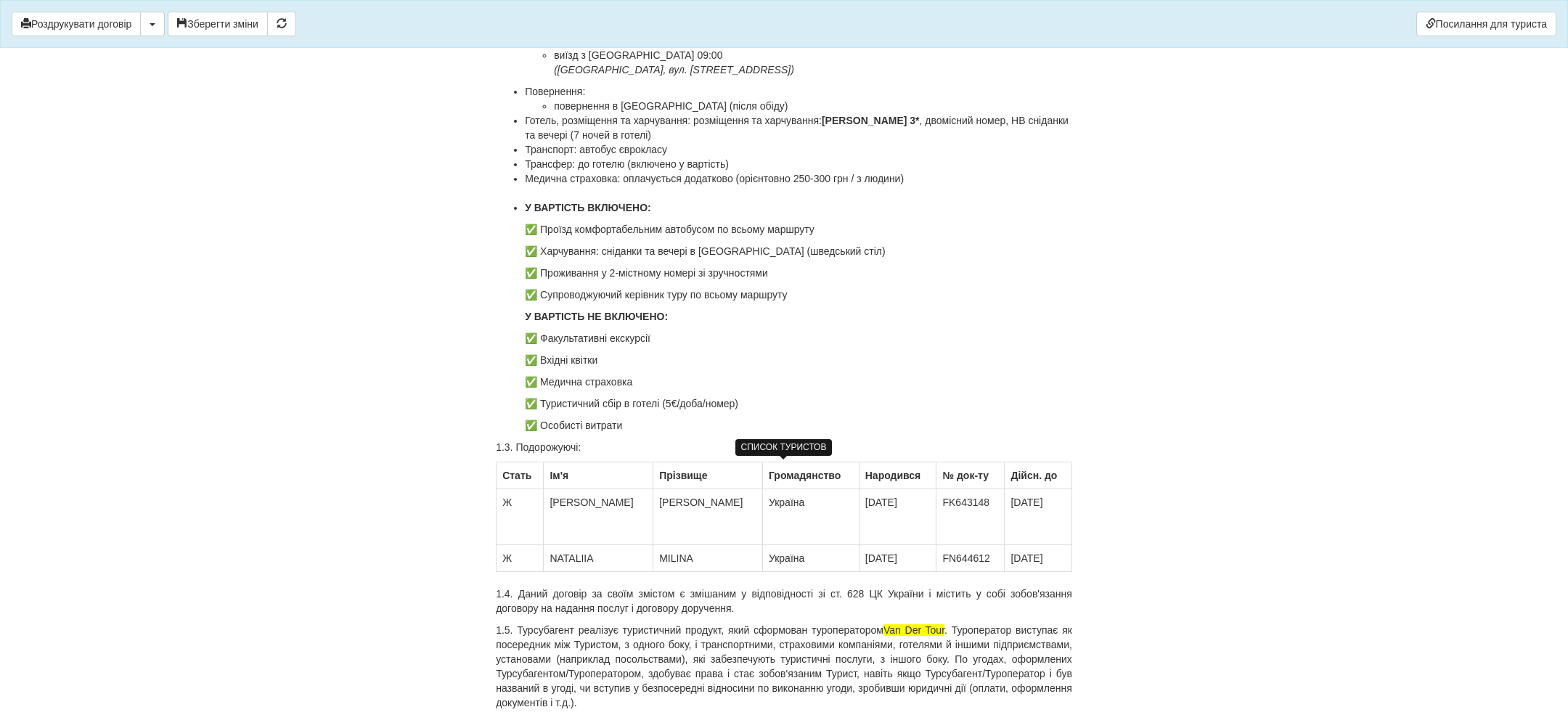
click at [764, 539] on td "Україна" at bounding box center [810, 517] width 96 height 56
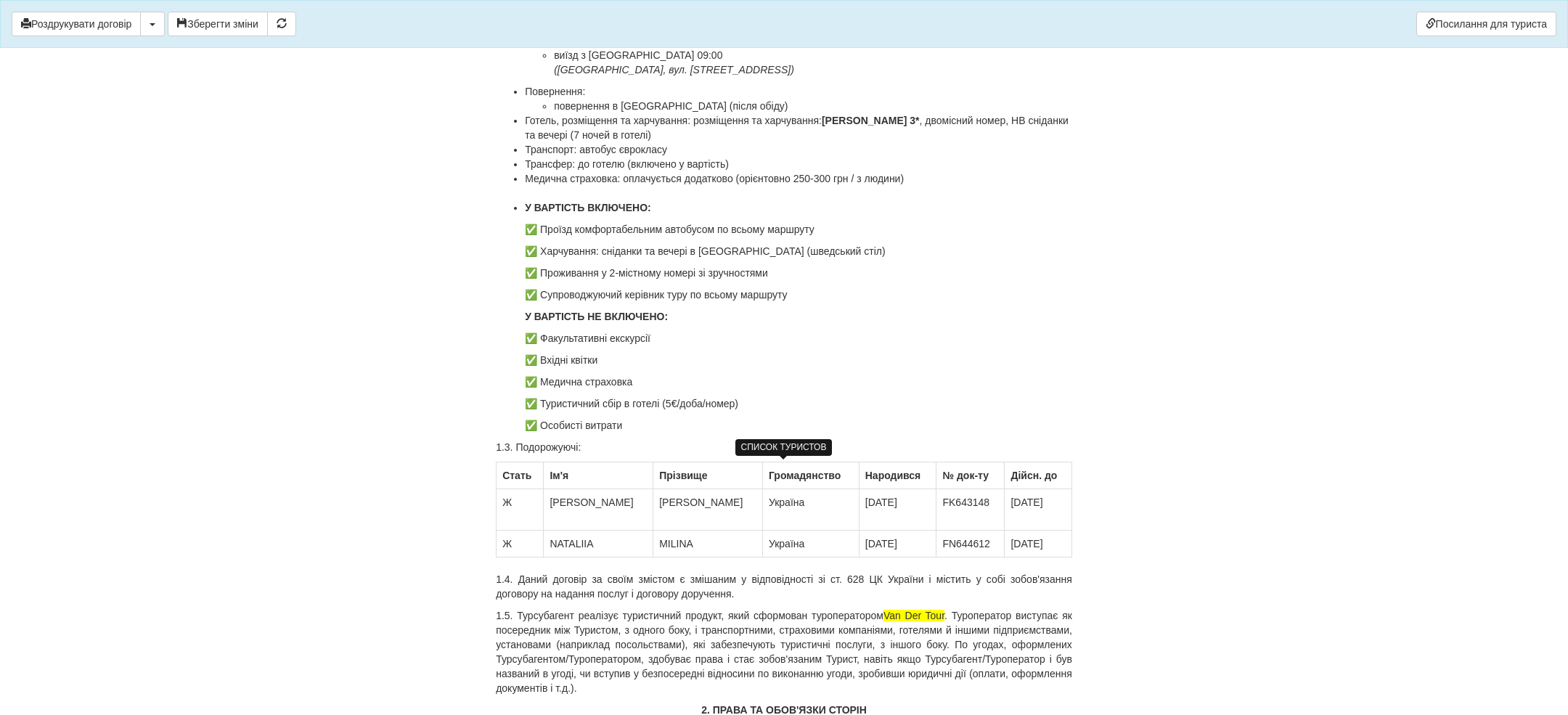
click at [859, 526] on td "10.12.1990" at bounding box center [897, 509] width 78 height 42
click at [936, 520] on td "FK643148" at bounding box center [970, 509] width 69 height 42
click at [1005, 515] on td "10.01.2028" at bounding box center [1038, 509] width 67 height 42
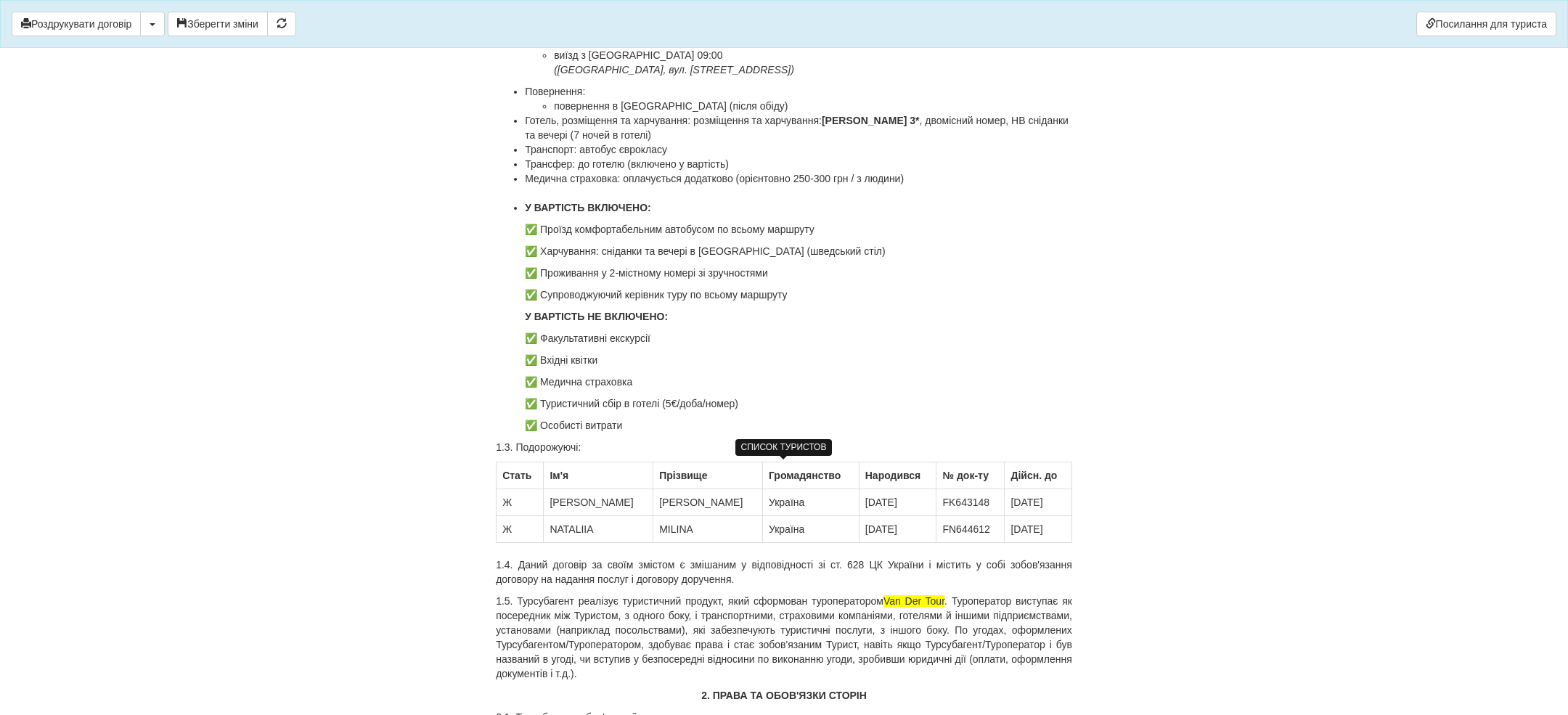
click at [572, 495] on td "IRYNA" at bounding box center [598, 502] width 109 height 27
click at [572, 495] on td "IRYNA" at bounding box center [598, 502] width 109 height 27
click at [664, 504] on td "KOPYCHENKO" at bounding box center [676, 502] width 119 height 27
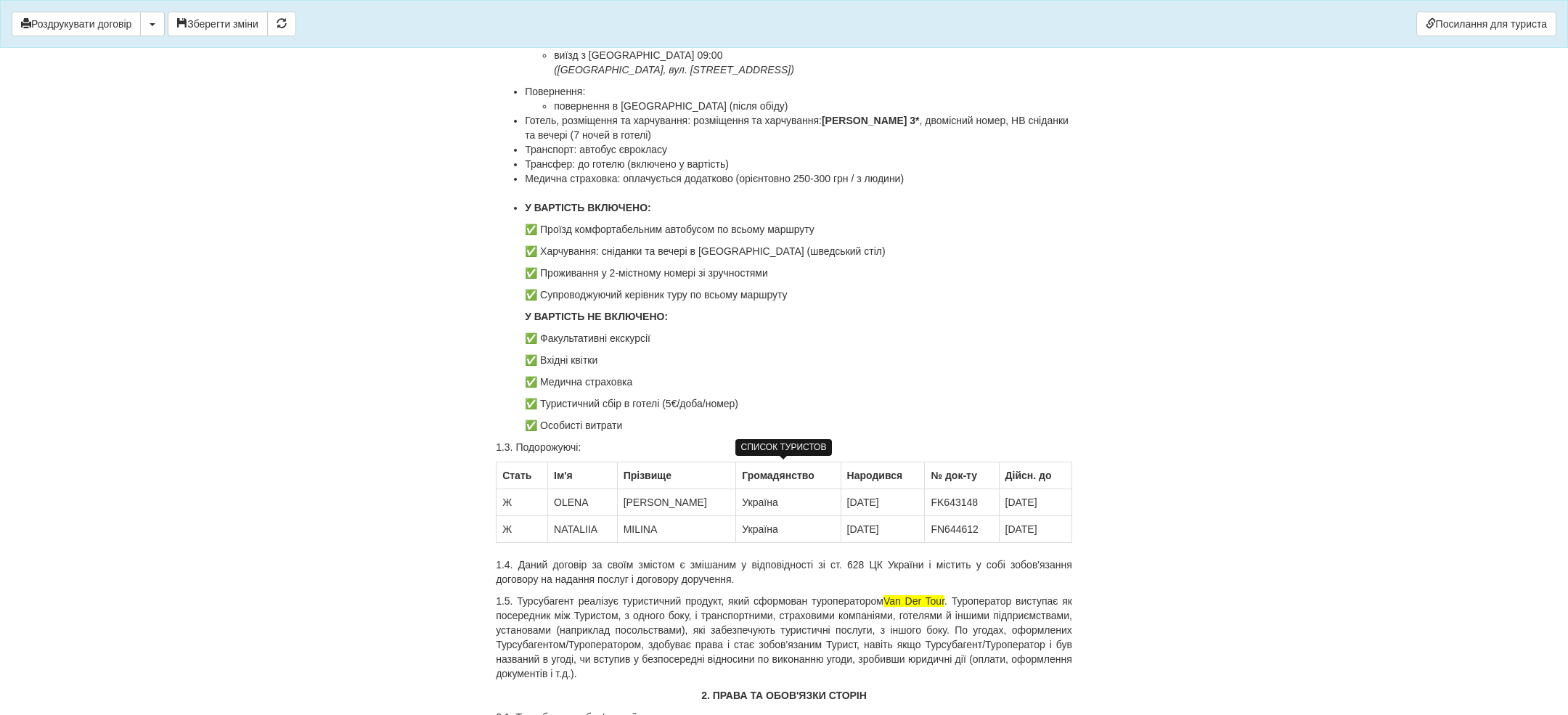
click at [840, 495] on td "10.12.1990" at bounding box center [883, 502] width 85 height 27
click at [943, 504] on td "FK643148" at bounding box center [962, 502] width 74 height 27
click at [943, 504] on td "FK643148" at bounding box center [962, 502] width 74 height 27
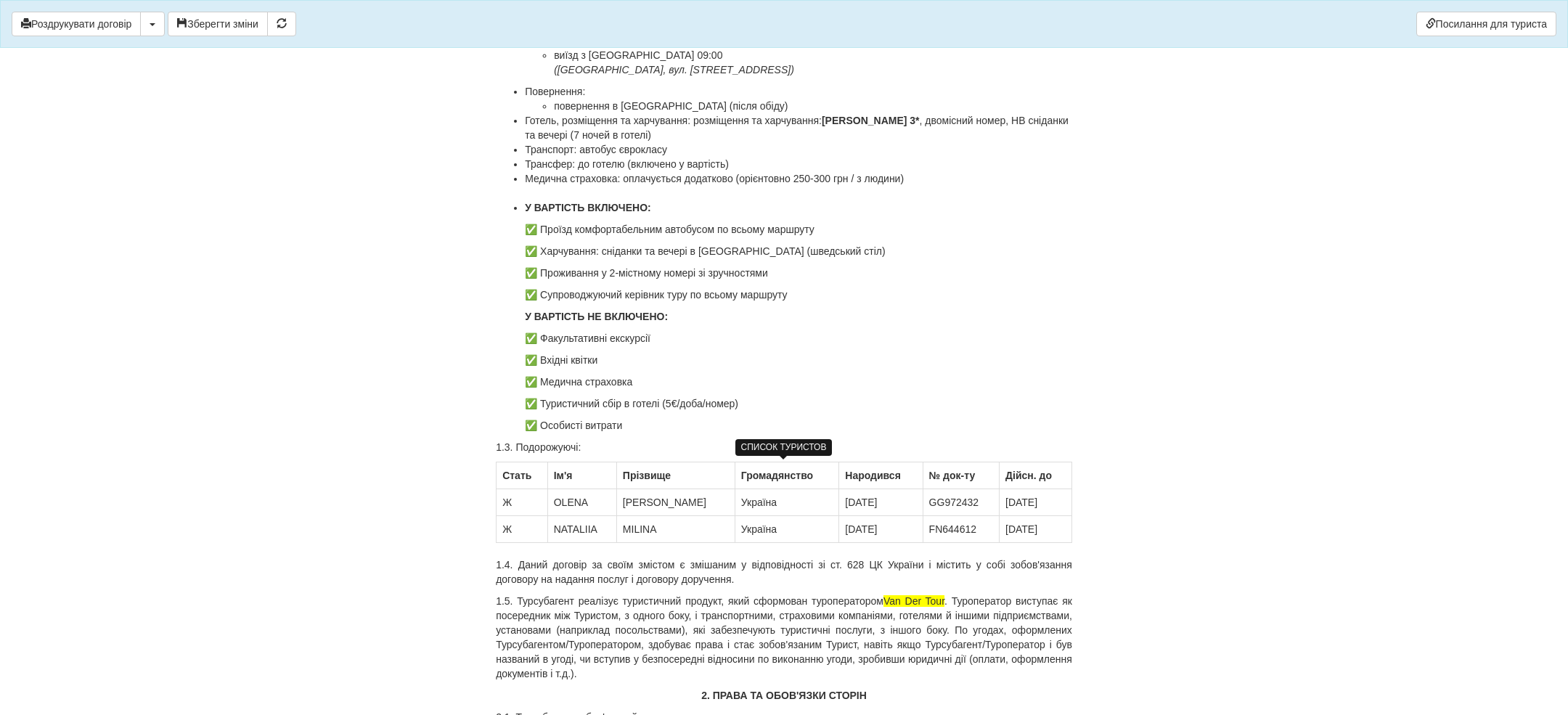
click at [1017, 502] on td "10.01.2028" at bounding box center [1036, 502] width 73 height 27
click at [516, 528] on td "Ж" at bounding box center [522, 529] width 52 height 27
click at [515, 528] on td "Ж" at bounding box center [522, 529] width 52 height 27
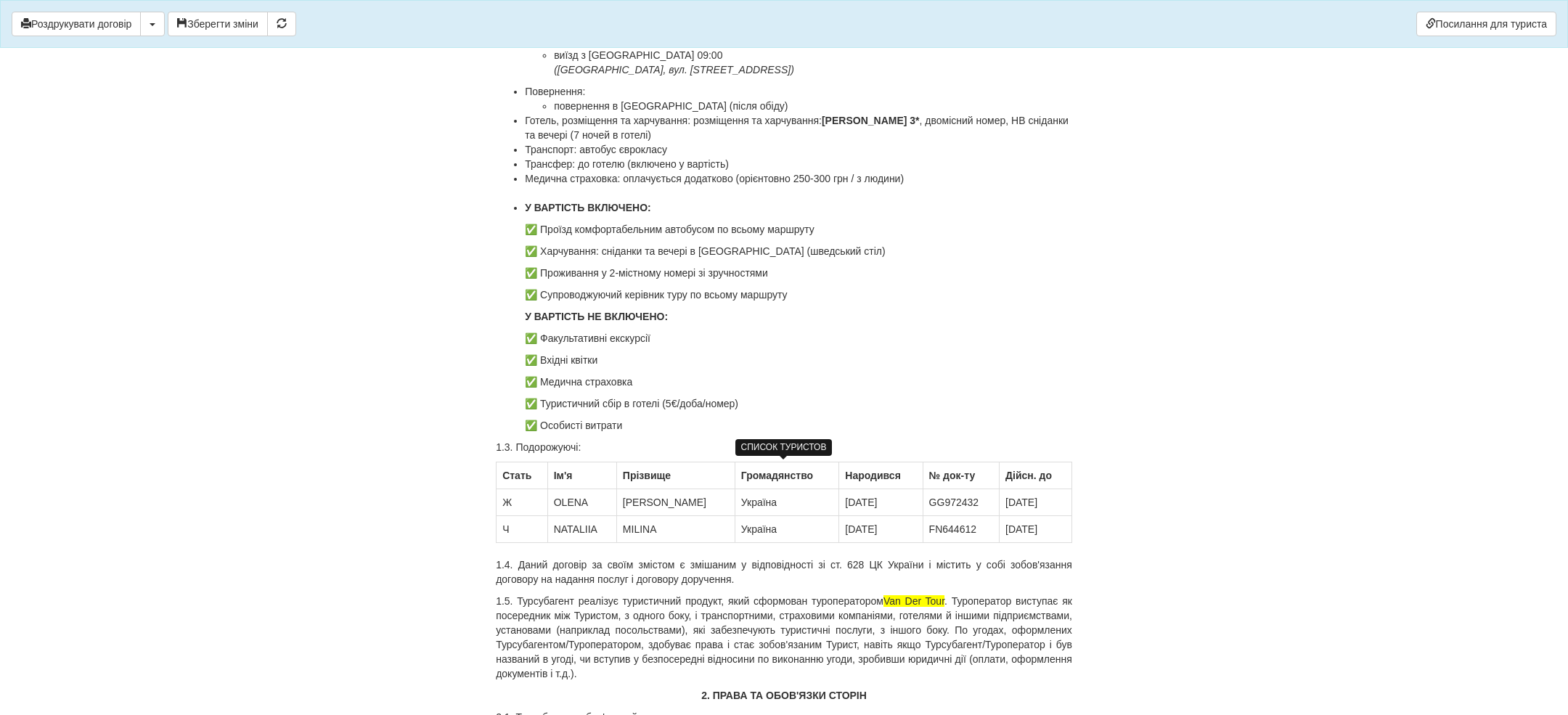
click at [570, 521] on td "NATALIIA" at bounding box center [582, 529] width 69 height 27
click at [652, 526] on td "MILINA" at bounding box center [706, 529] width 109 height 27
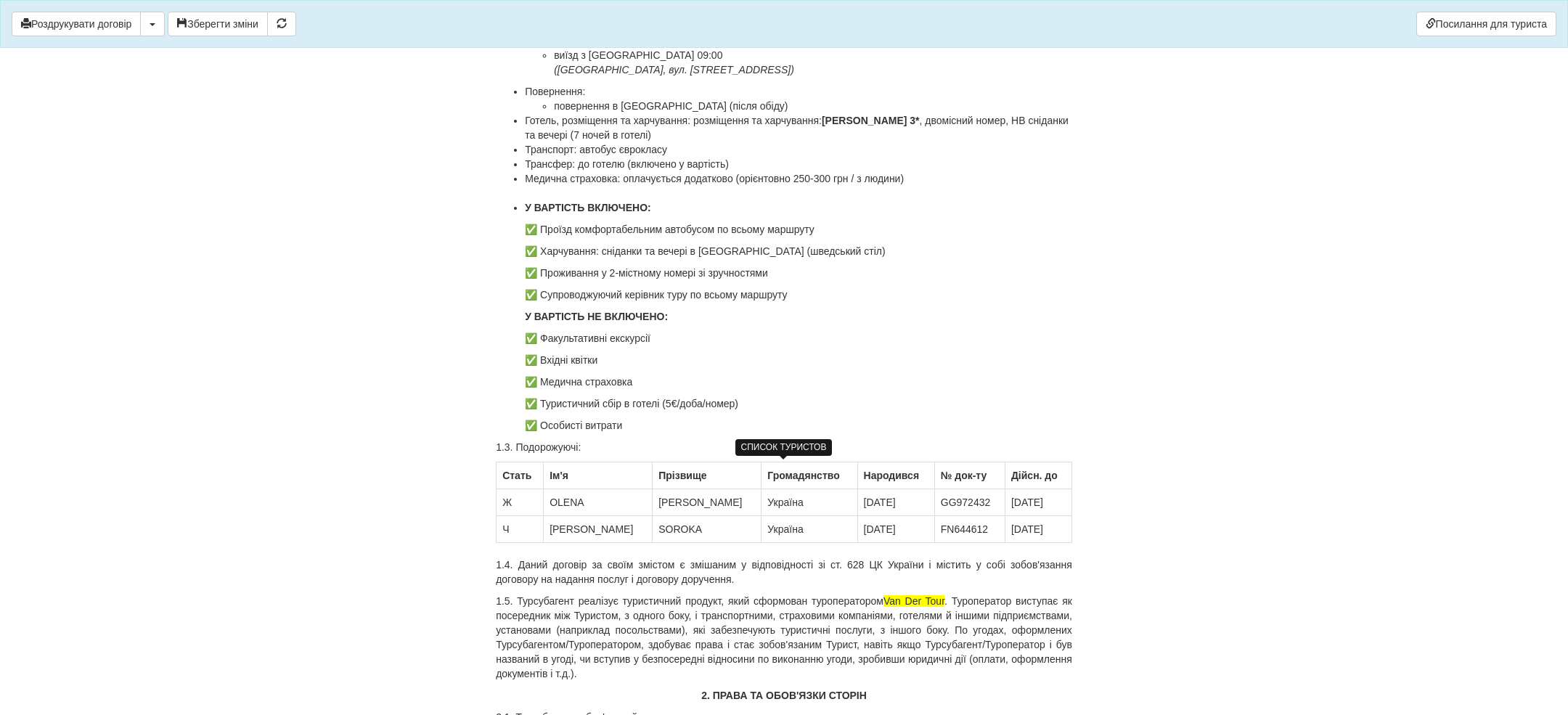
click at [857, 523] on td "16.10.1969" at bounding box center [896, 529] width 77 height 27
click at [934, 532] on td "FN644612" at bounding box center [969, 529] width 71 height 27
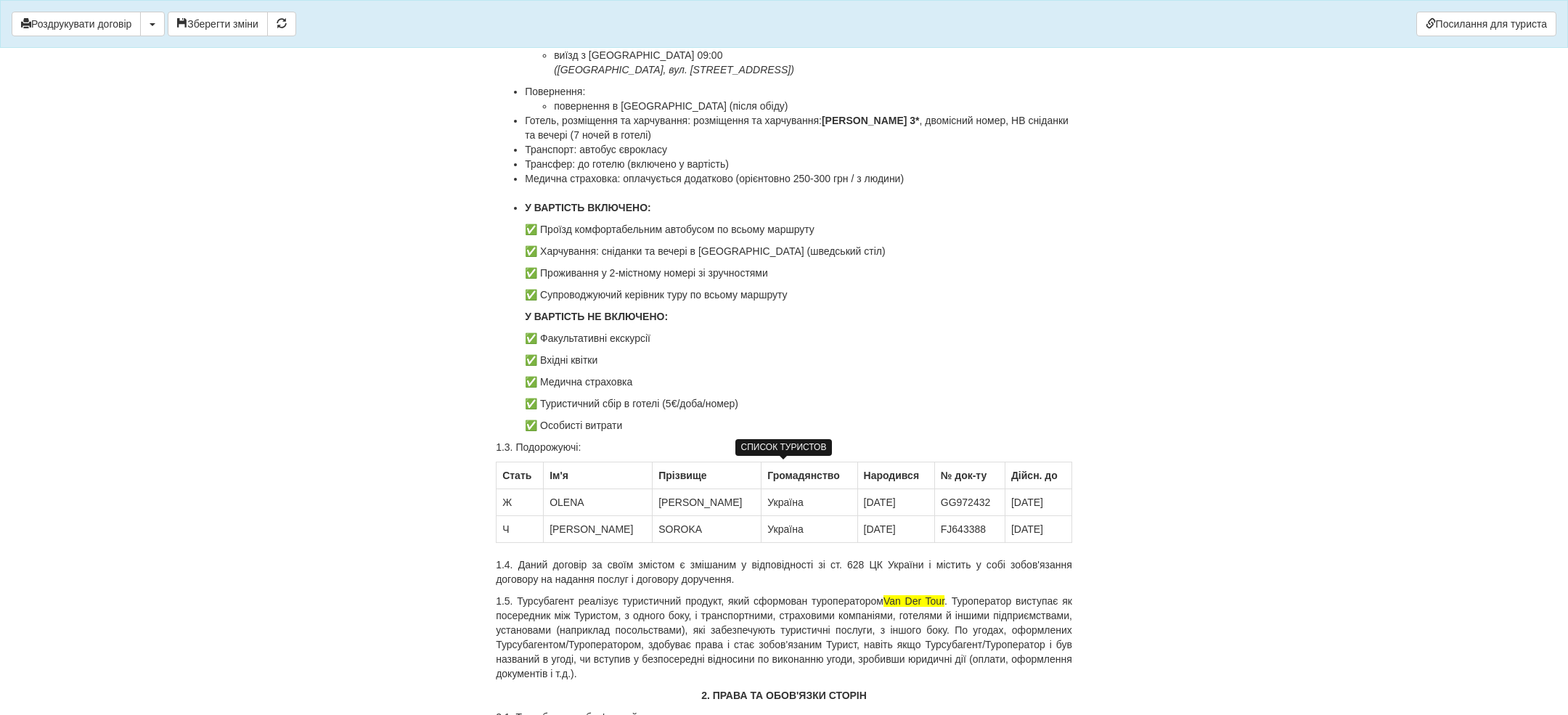
click at [1007, 528] on td "02.05.2028" at bounding box center [1038, 529] width 67 height 27
click at [1007, 527] on td "02.05.2028" at bounding box center [1038, 529] width 67 height 27
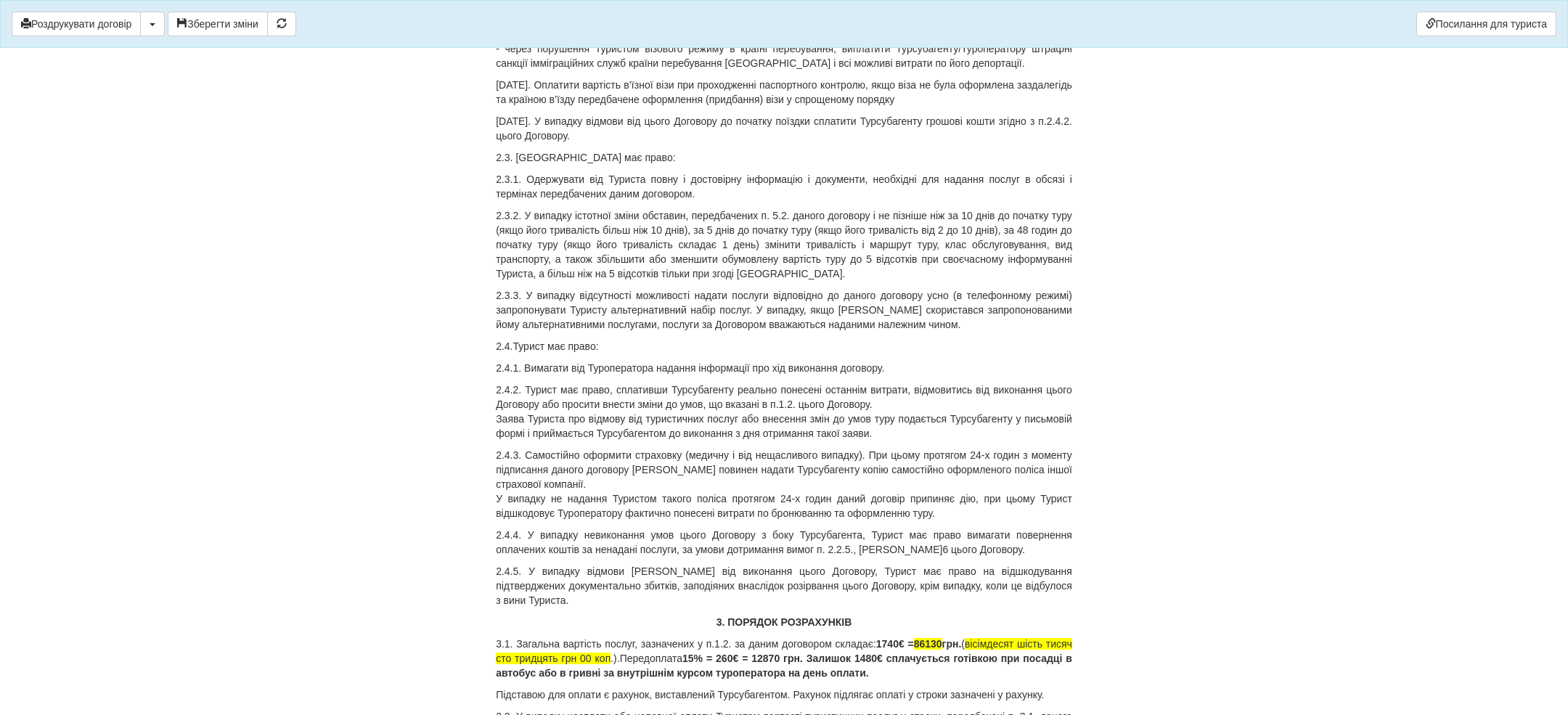
scroll to position [1692, 0]
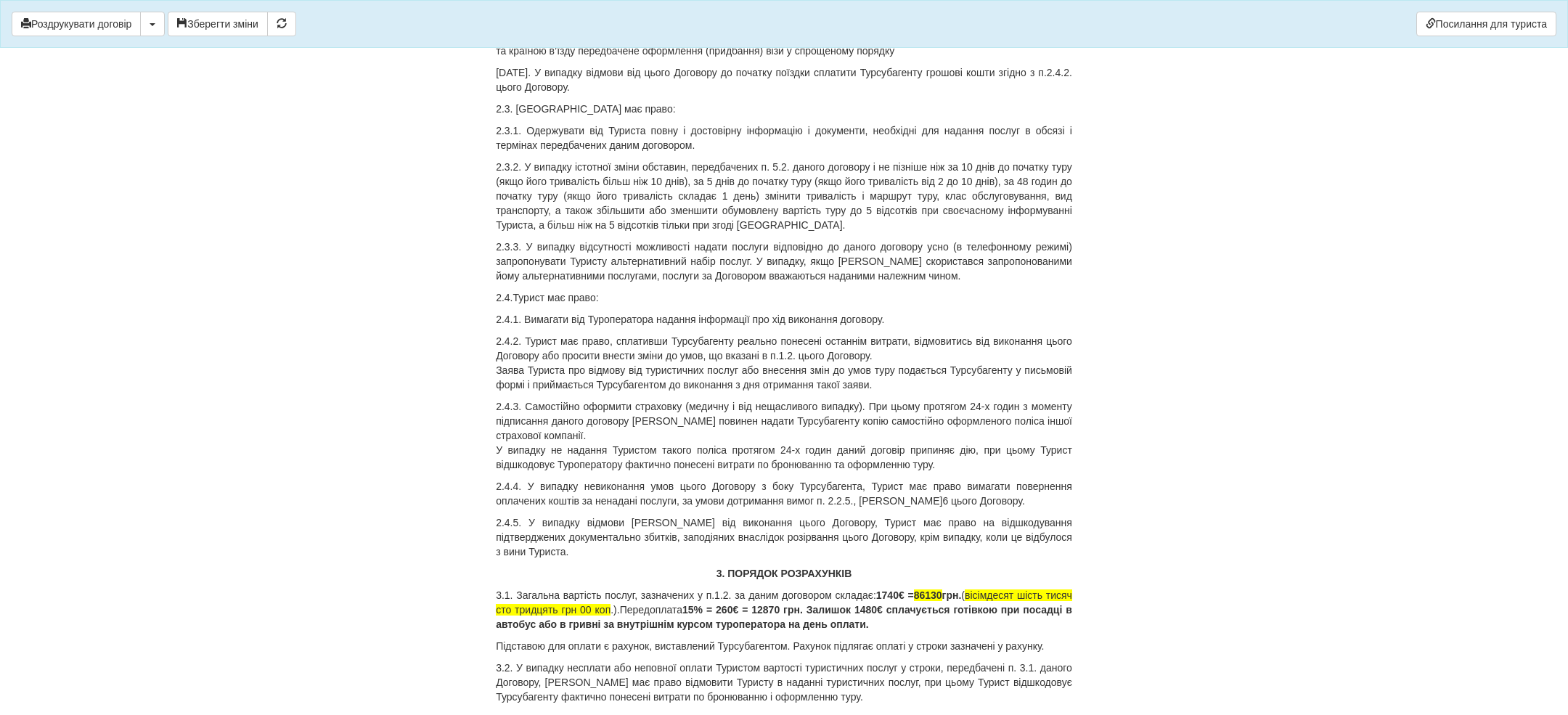
click at [914, 595] on span "€ =" at bounding box center [906, 595] width 15 height 12
click at [877, 603] on b "€ = 12870 грн. Залишок 1480" at bounding box center [805, 609] width 144 height 12
click at [937, 598] on span "86130" at bounding box center [927, 595] width 28 height 12
click at [938, 597] on span "86130" at bounding box center [927, 595] width 28 height 12
drag, startPoint x: 987, startPoint y: 593, endPoint x: 658, endPoint y: 609, distance: 329.4
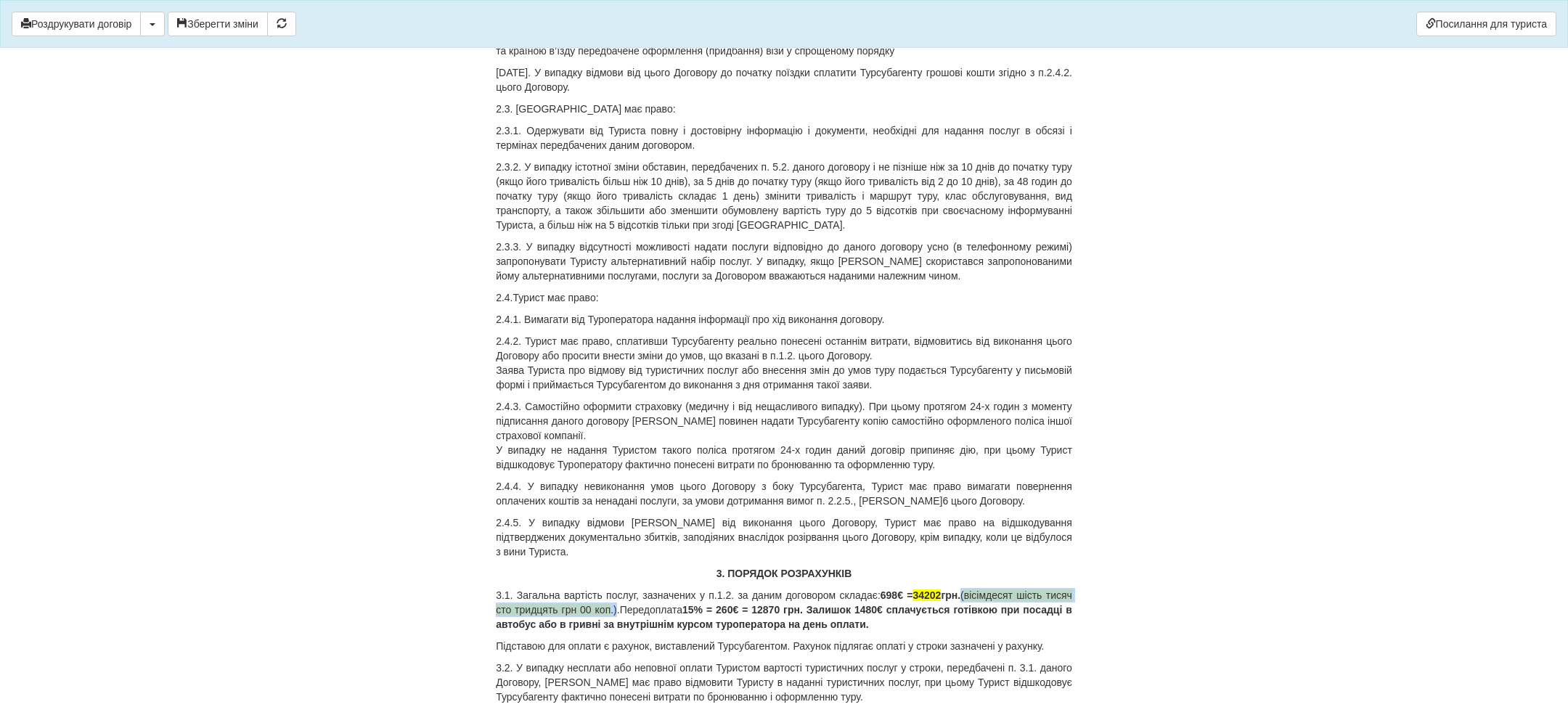
click at [658, 609] on p "3.1. Загальна вартість послуг, зазначених у п.1.2. за даним договором складає: …" at bounding box center [784, 610] width 577 height 44
click at [701, 608] on b "€ = 12870 грн. Залишок 1480" at bounding box center [784, 603] width 577 height 26
click at [648, 609] on b "€ = 12870 грн. Залишок 1480" at bounding box center [784, 603] width 577 height 26
click at [676, 609] on b "€ = 12870 грн. Залишок 1480" at bounding box center [784, 603] width 577 height 26
click at [676, 608] on b "€ = 12870 грн. Залишок 1480" at bounding box center [784, 603] width 577 height 26
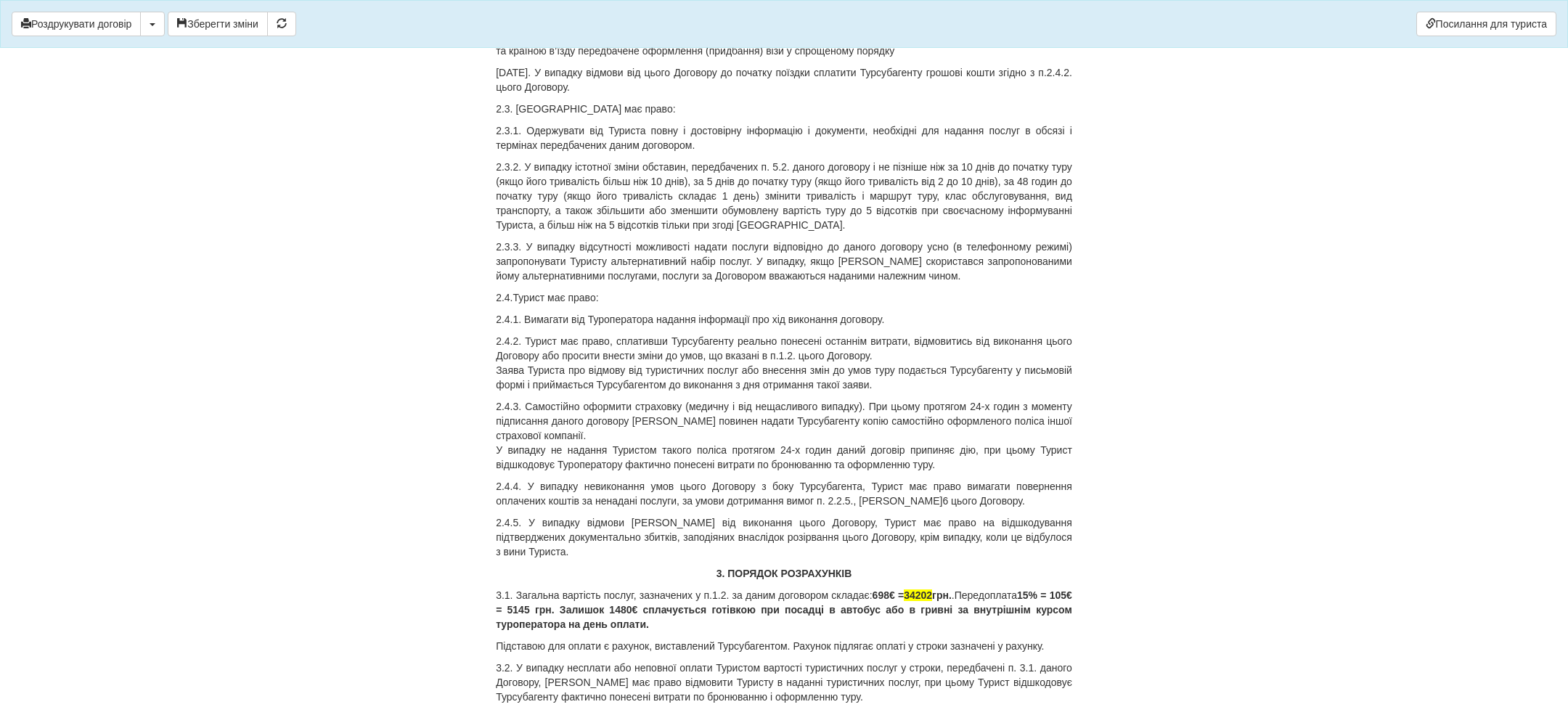
click at [646, 612] on b "€ = 5145 грн. Залишок 1480" at bounding box center [784, 603] width 577 height 26
click at [771, 605] on b "€ = 5145 грн. Залишок 1480" at bounding box center [784, 603] width 577 height 26
click at [771, 605] on b "€ = 5145 грн. Залишок 1480" at bounding box center [784, 603] width 577 height 26
click at [800, 603] on b "€ сплачується готівкою при посадці в автобус або в гривні за внутрішнім курсом …" at bounding box center [784, 617] width 577 height 26
click at [650, 607] on b "€ = 5145 грн. Залишок 594" at bounding box center [784, 603] width 577 height 26
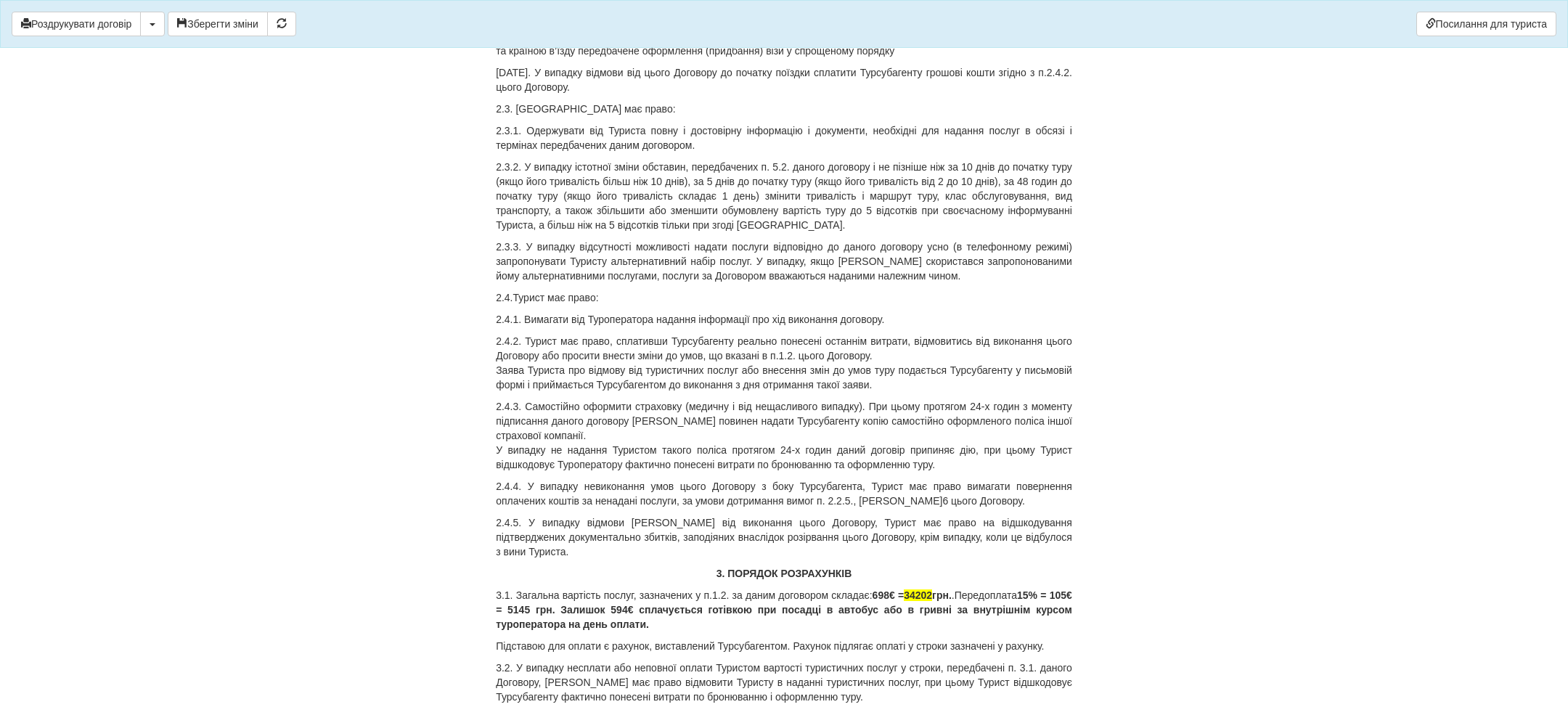
click at [789, 611] on b "€ = 5145 грн. Залишок 594" at bounding box center [784, 603] width 577 height 26
click at [989, 609] on b "€ сплачується готівкою при посадці в автобус або в гривні за внутрішнім курсом …" at bounding box center [784, 617] width 577 height 26
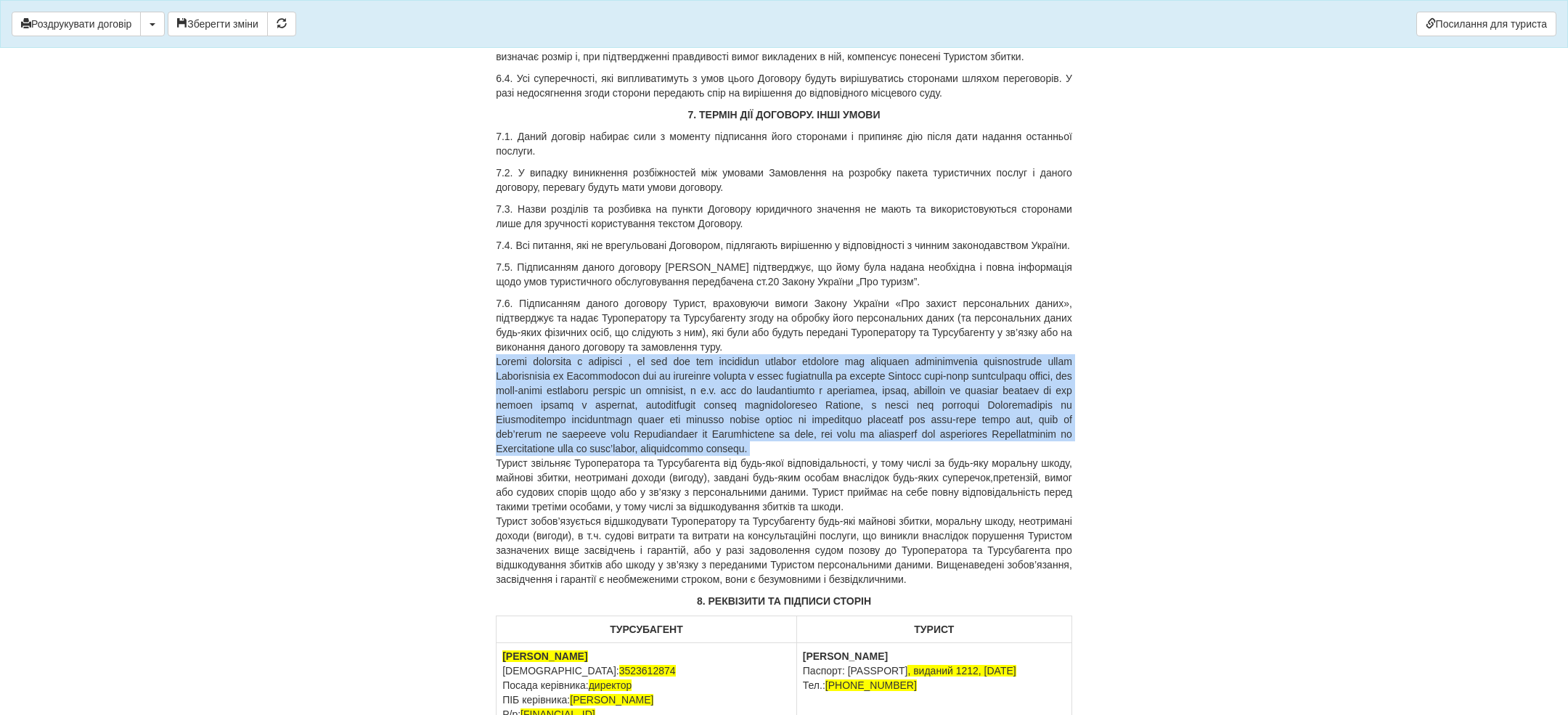
scroll to position [4309, 0]
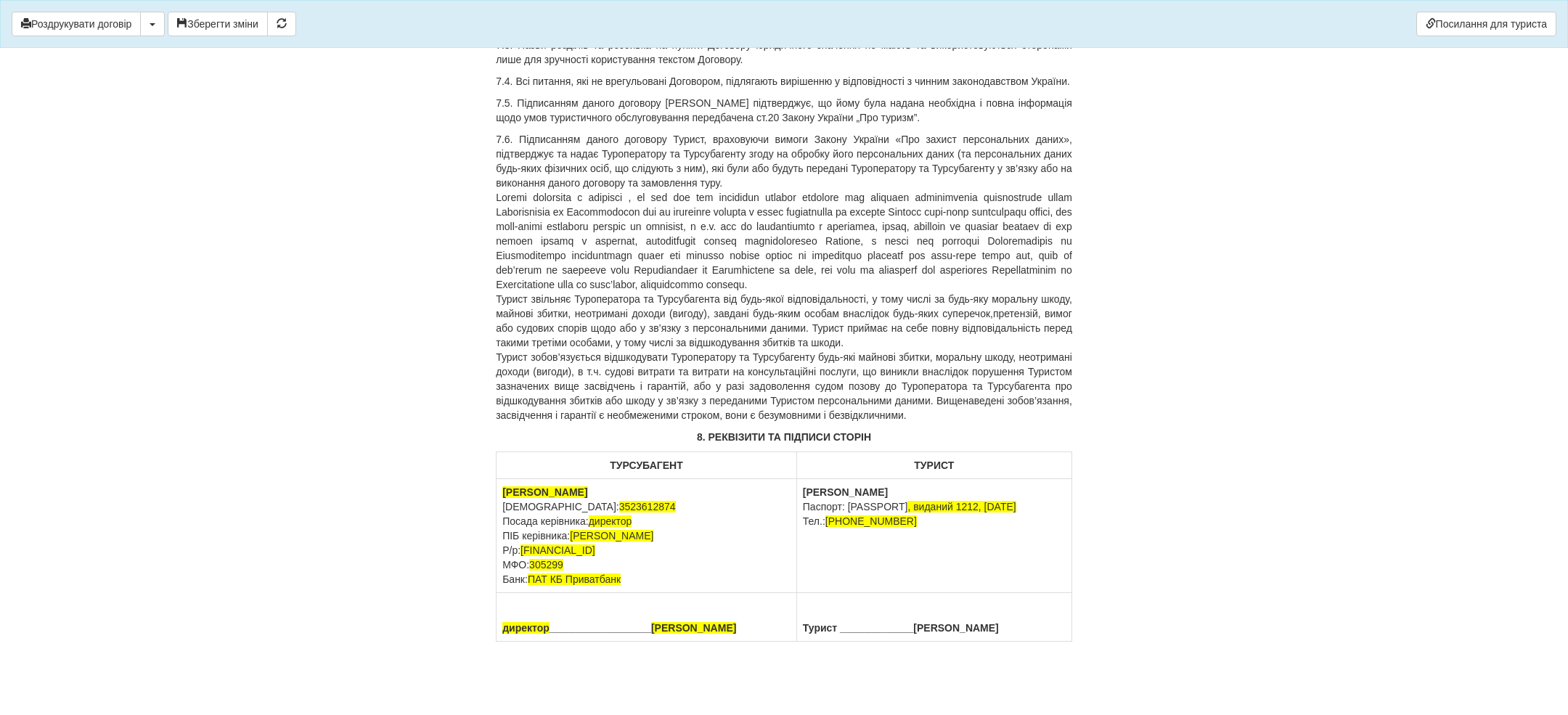
click at [647, 377] on p "7.6. Підписанням даного договору Турист, враховуючи вимоги Закону України «Про …" at bounding box center [784, 277] width 577 height 290
click at [875, 485] on td "Копиченко Ірина Паспорт: FK643148 , виданий 1212, 10.01.2018 Тел.: +380977965202" at bounding box center [933, 536] width 275 height 114
click at [874, 485] on td "Копиченко Ірина Паспорт: FK643148 , виданий 1212, 10.01.2018 Тел.: +380977965202" at bounding box center [933, 536] width 275 height 114
drag, startPoint x: 945, startPoint y: 630, endPoint x: 1056, endPoint y: 630, distance: 111.0
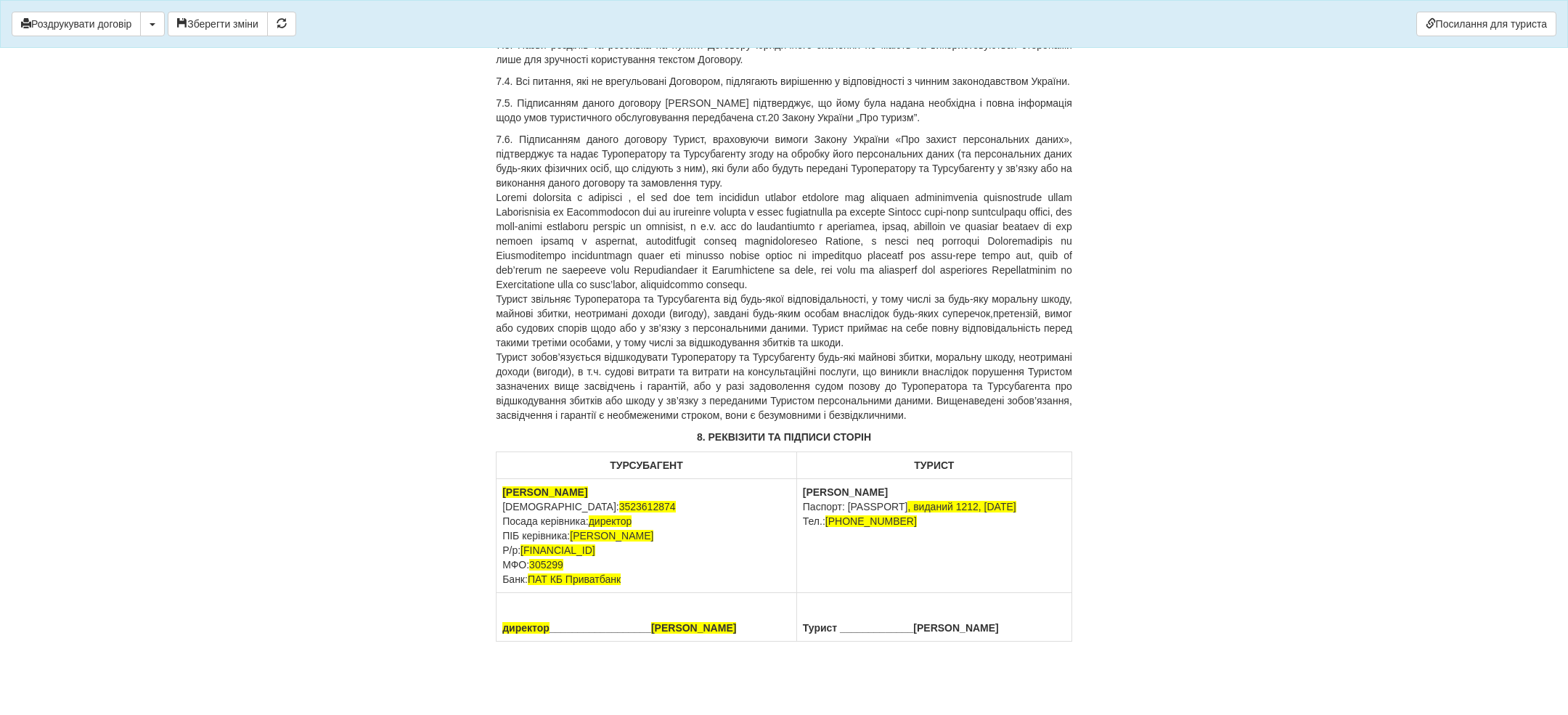
click at [1056, 630] on th "Турист _____________ Копиченко Ірина" at bounding box center [933, 617] width 275 height 49
click at [889, 509] on td "Фінік Олена Анатоліївна Паспорт: FK643148 , виданий 1212, 10.01.2018 Тел.: +380…" at bounding box center [933, 536] width 275 height 114
click at [889, 509] on td "Фінік Олена Анатоліївна Паспорт: FK643148 , виданий 1212, 10.01.2018 Тел.: +380…" at bounding box center [933, 536] width 275 height 114
click at [970, 520] on td "Фінік Олена Анатоліївна Паспорт: GG972432 , виданий 1212, 10.01.2018 Тел.: +380…" at bounding box center [933, 536] width 275 height 114
click at [987, 503] on span ", виданий 1212, 10.01.2018" at bounding box center [962, 507] width 108 height 12
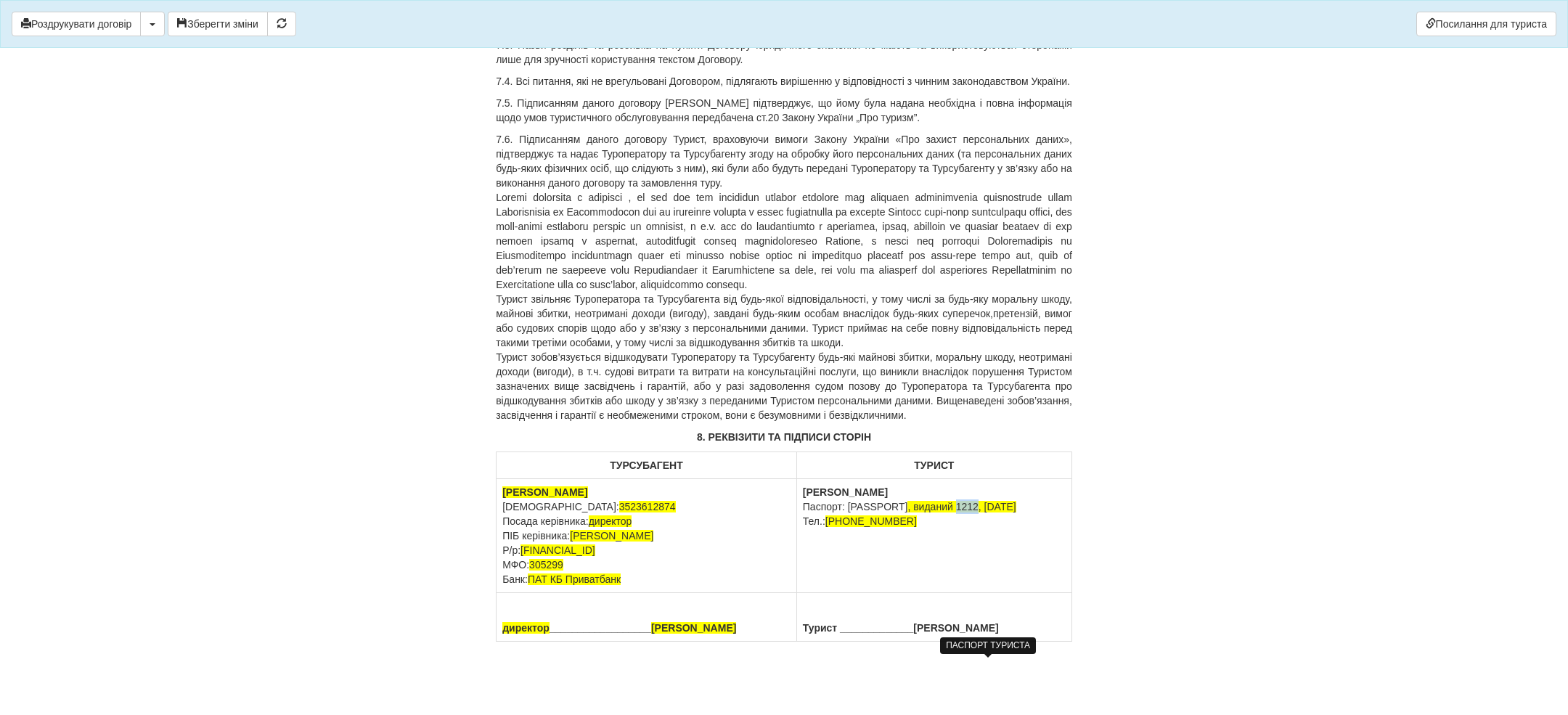
click at [987, 503] on span ", виданий 1212, 10.01.2018" at bounding box center [962, 507] width 108 height 12
click at [1015, 507] on span ", виданий 5114, 10.01.2018" at bounding box center [962, 507] width 108 height 12
click at [1031, 550] on td "Фінік Олена Анатоліївна Паспорт: GG972432 , виданий 5114, 16.10.2023 Тел.: +380…" at bounding box center [933, 536] width 275 height 114
click at [994, 534] on td "Фінік Олена Анатоліївна Паспорт: GG972432 , виданий 5114, 16.10.2023 Тел.: +380…" at bounding box center [933, 536] width 275 height 114
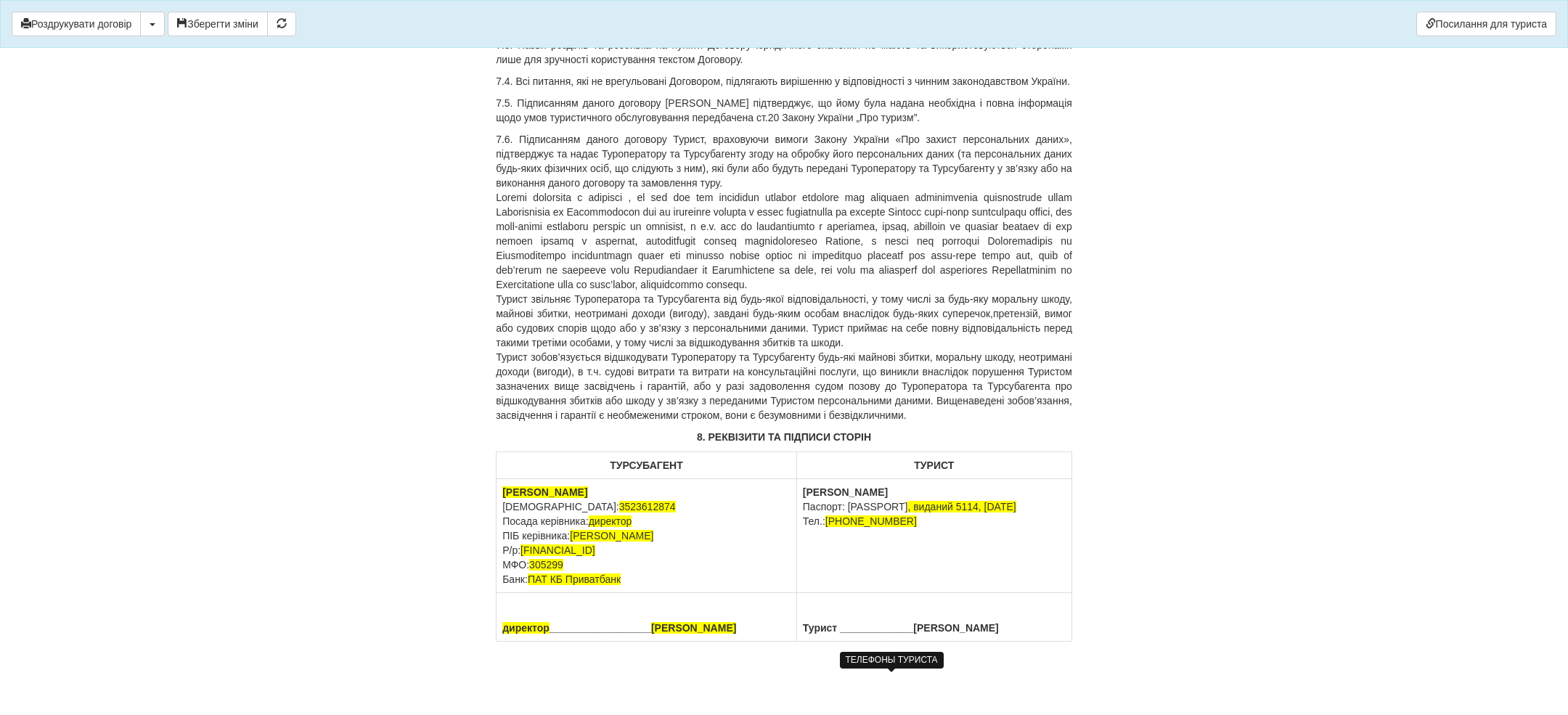
click at [889, 521] on span "+380977965202" at bounding box center [870, 521] width 91 height 12
click at [864, 523] on span "++380669294865" at bounding box center [870, 521] width 91 height 12
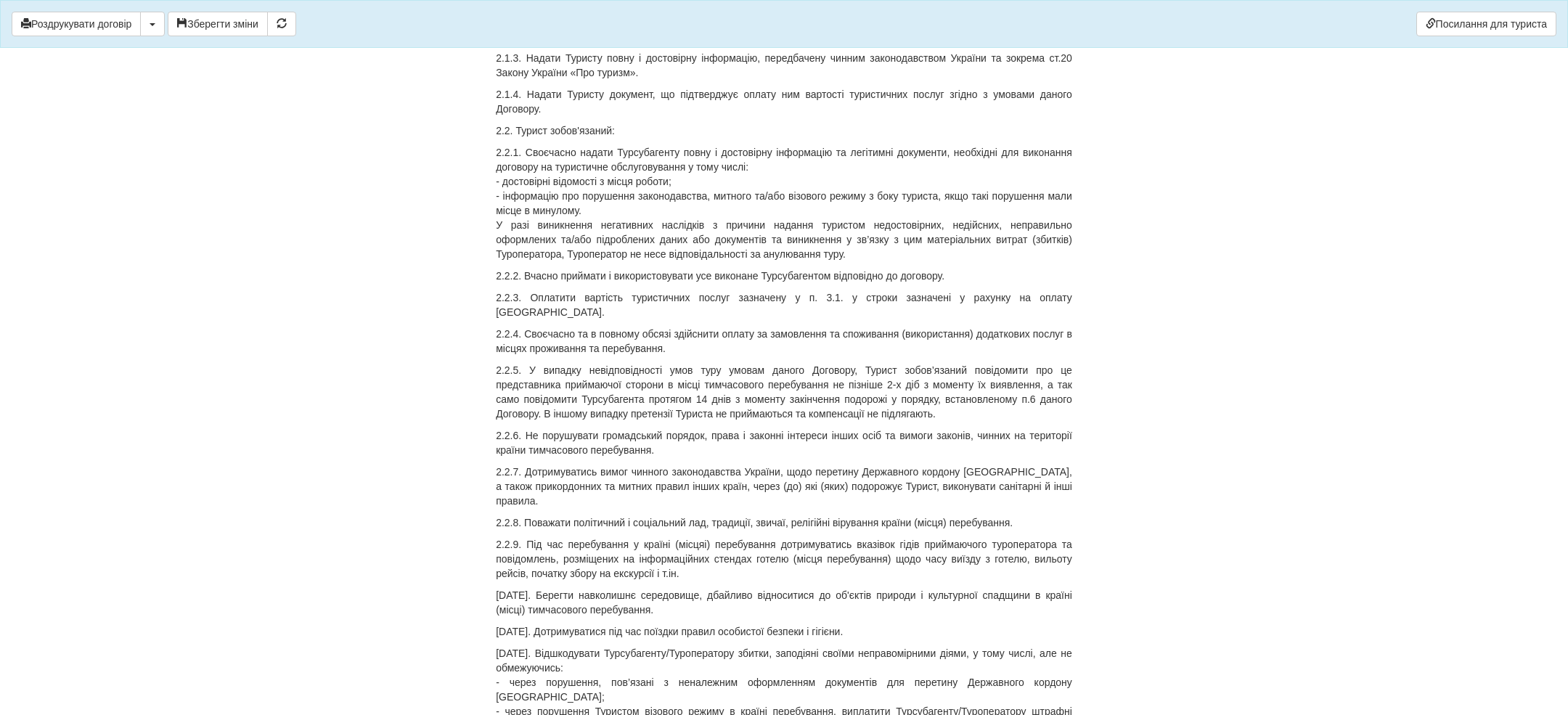
scroll to position [0, 0]
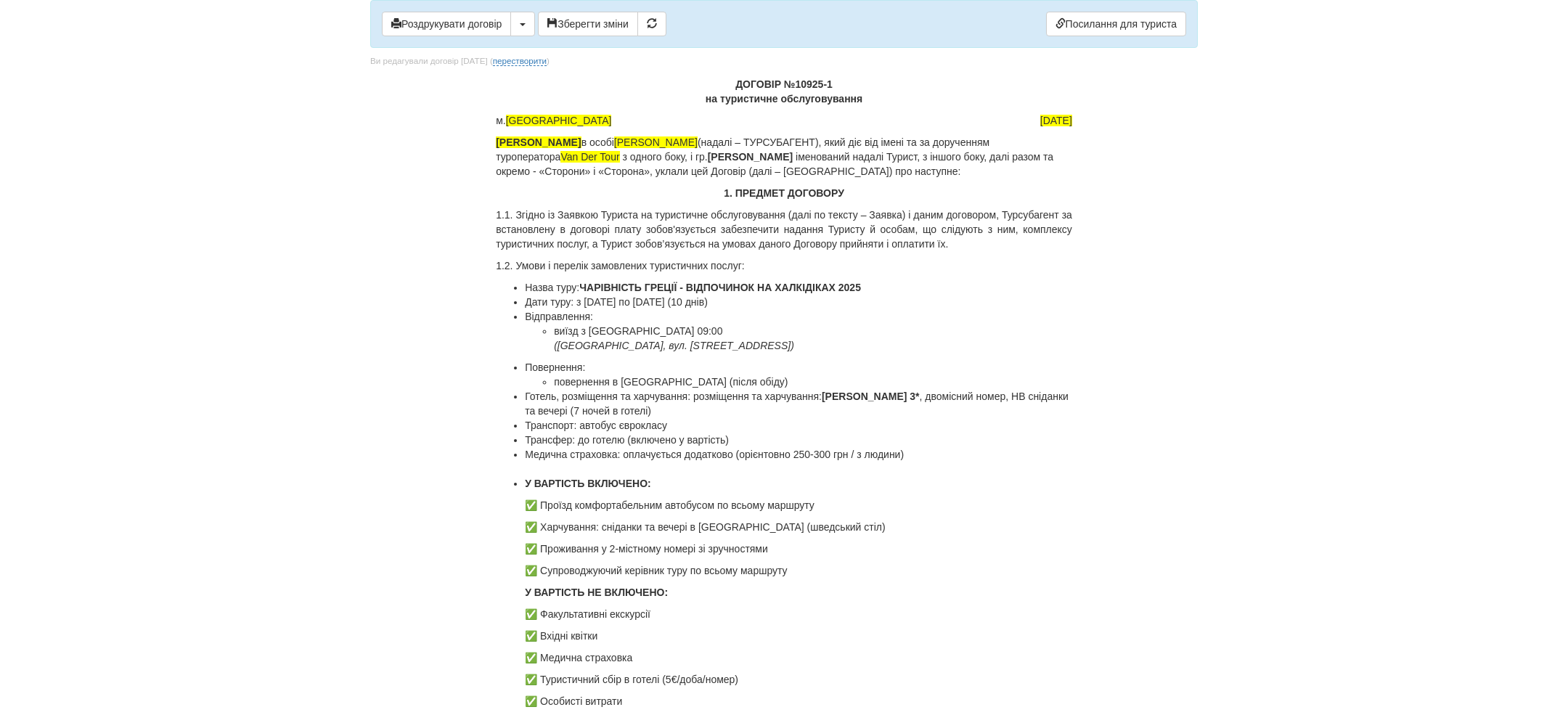
click at [792, 154] on b "Копиченко Ірина" at bounding box center [750, 157] width 85 height 12
click at [817, 155] on b "Ірина" at bounding box center [775, 157] width 85 height 12
click at [763, 156] on b "Олена" at bounding box center [748, 157] width 31 height 12
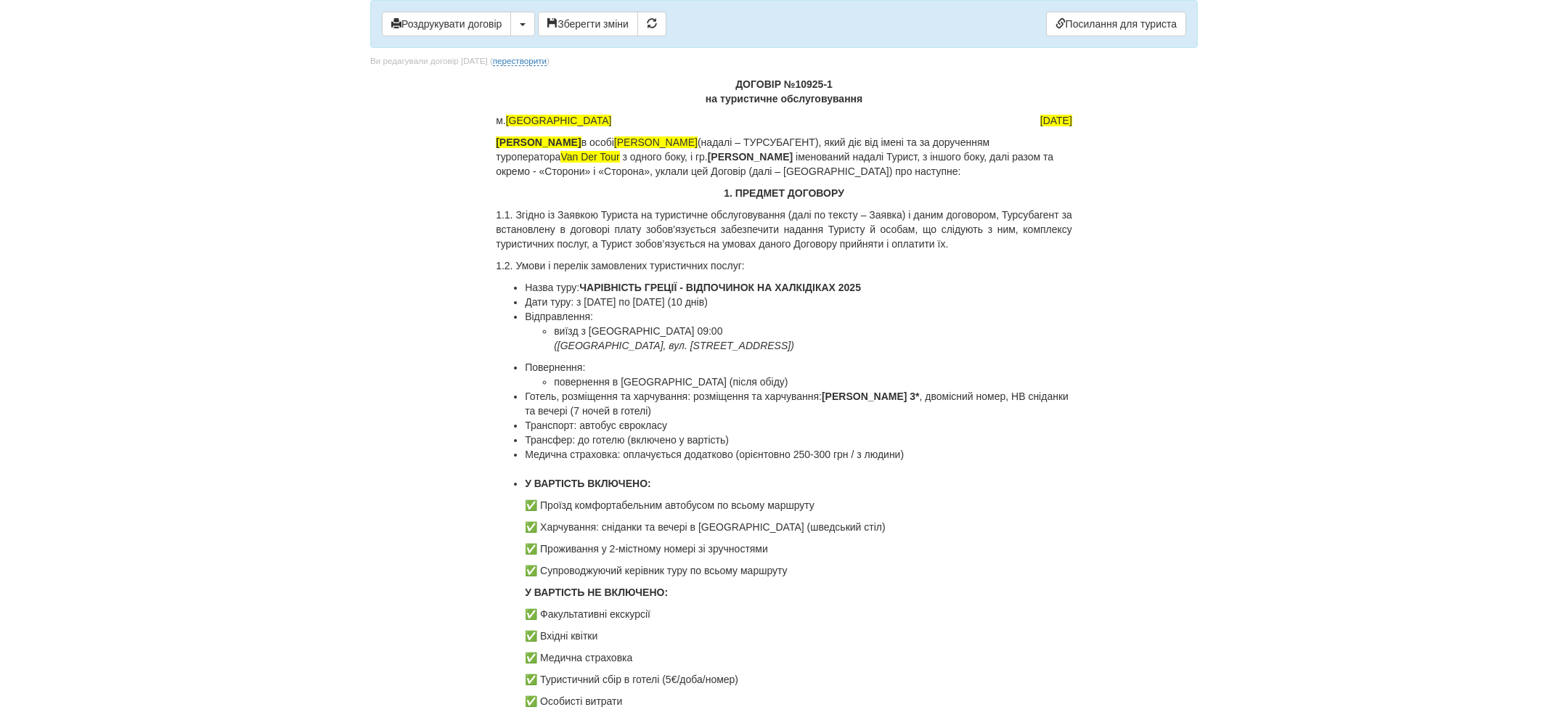
click at [577, 34] on button "Зберегти зміни" at bounding box center [588, 24] width 100 height 25
click at [526, 24] on span "button" at bounding box center [523, 25] width 6 height 3
click at [575, 60] on link "Скачати PDF" at bounding box center [568, 54] width 114 height 24
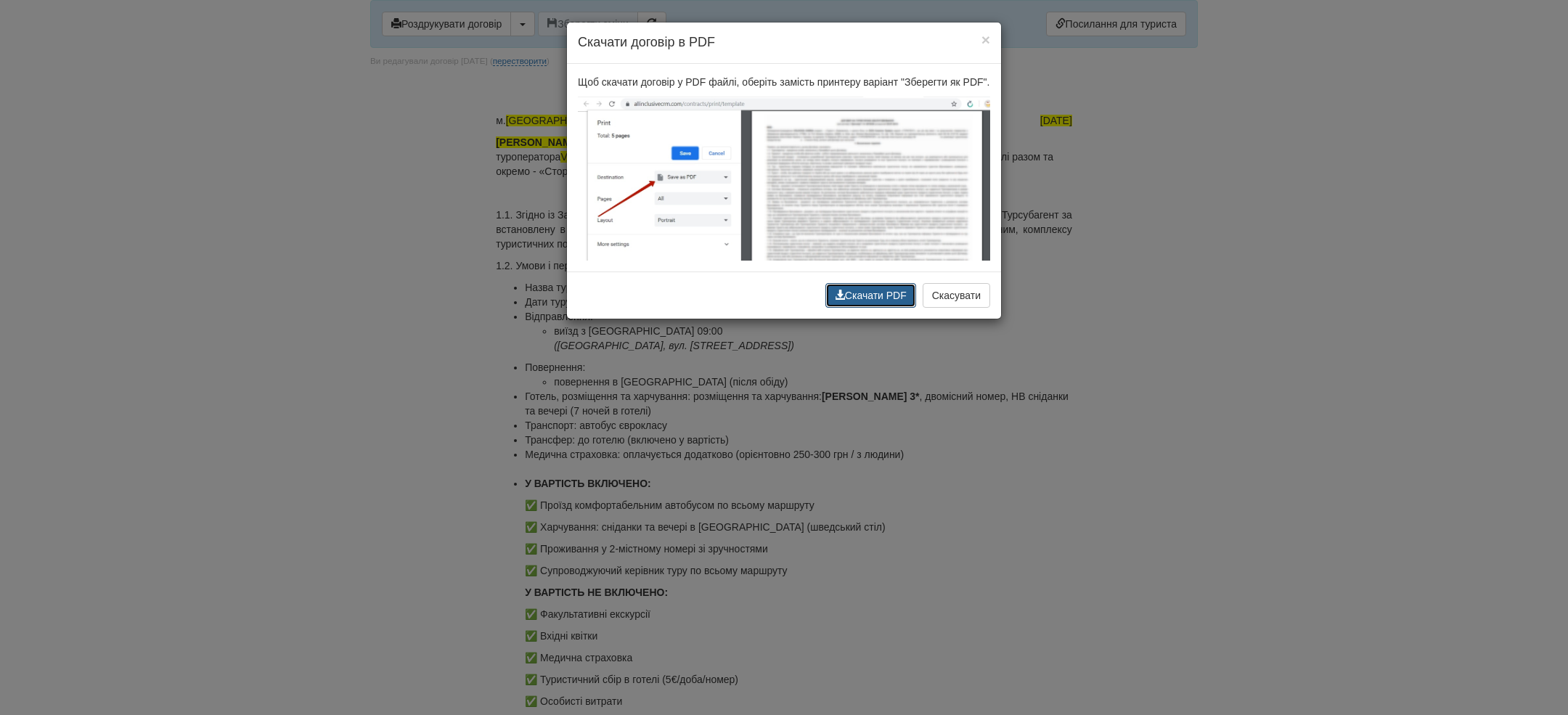
click at [889, 302] on button "Скачати PDF" at bounding box center [870, 295] width 90 height 25
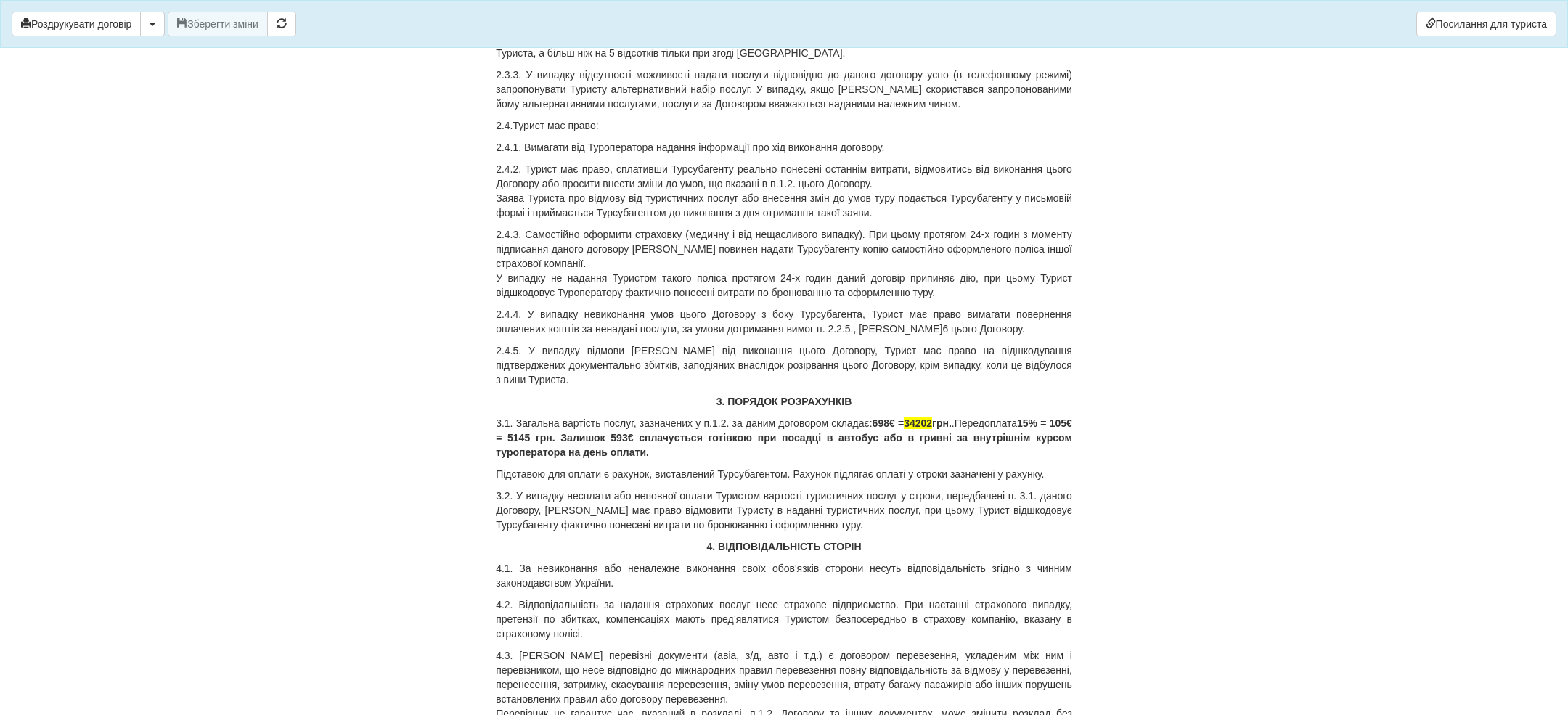
scroll to position [1855, 0]
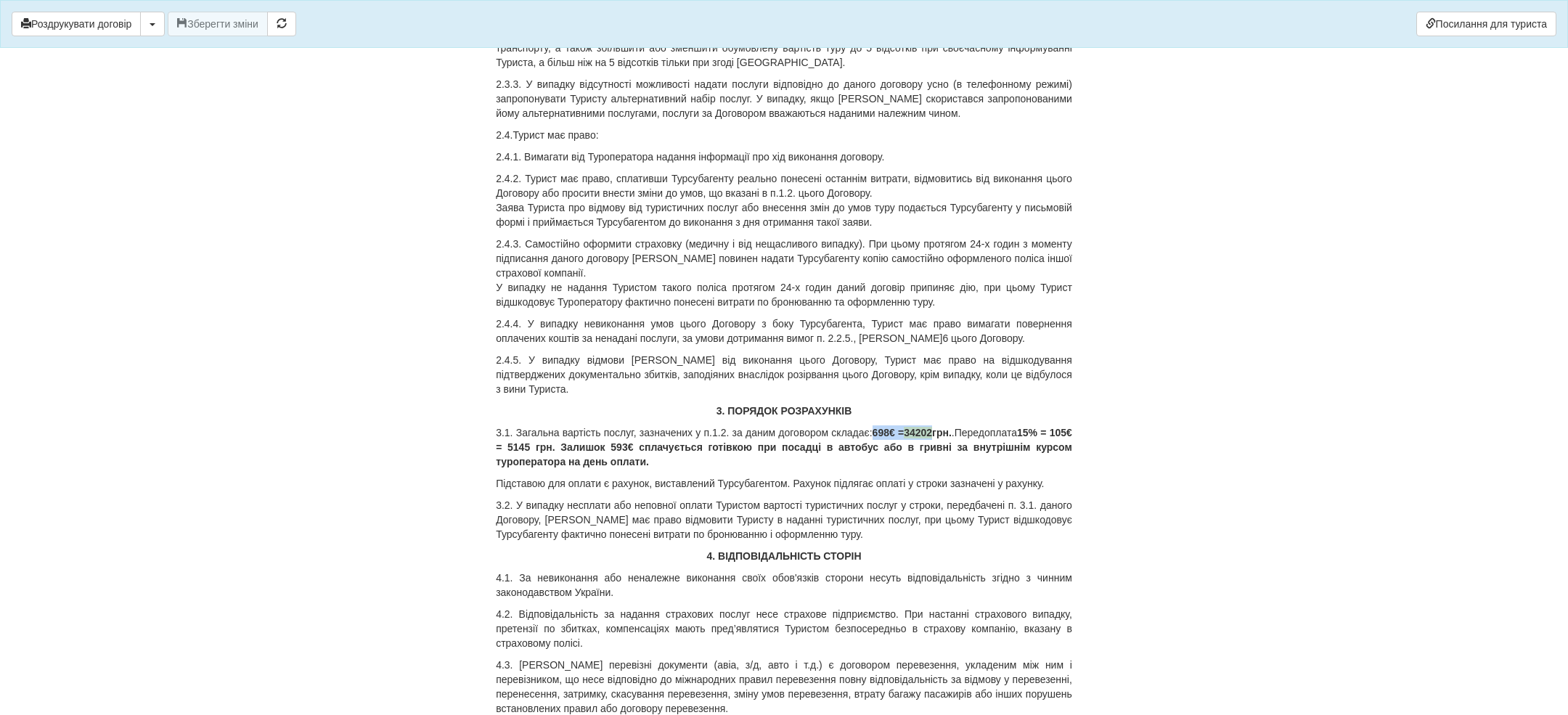
drag, startPoint x: 979, startPoint y: 429, endPoint x: 1073, endPoint y: 429, distance: 94.0
click at [1073, 429] on div "× Деякі поля не заповнено Ми підсвітили порожні поля червоним кольором. Ви може…" at bounding box center [784, 578] width 849 height 4866
copy b "698 € = 34202"
drag, startPoint x: 630, startPoint y: 448, endPoint x: 717, endPoint y: 448, distance: 87.0
click at [717, 448] on p "3.1. Загальна вартість послуг, зазначених у п.1.2. за даним договором складає: …" at bounding box center [784, 447] width 577 height 44
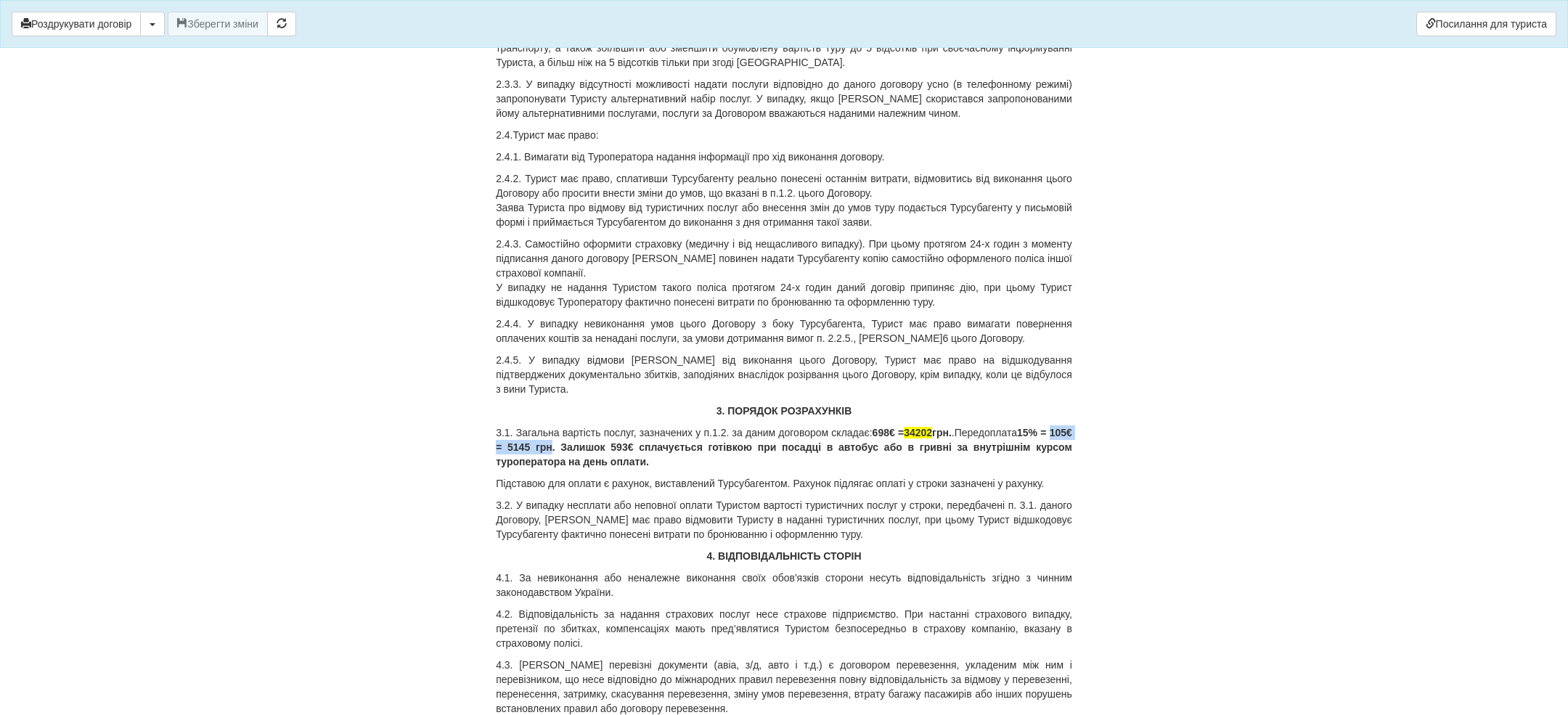
copy p "105 € = 5145 грн"
click at [745, 469] on div "ДОГОВІР №10925-1 на туристичне обслуговування м. Київ 10.09.2025 ФОП Ткачук Вік…" at bounding box center [784, 549] width 577 height 4778
drag, startPoint x: 725, startPoint y: 445, endPoint x: 1039, endPoint y: 450, distance: 314.0
click at [1039, 450] on p "3.1. Загальна вартість послуг, зазначених у п.1.2. за даним договором складає: …" at bounding box center [784, 447] width 577 height 44
copy p "Залишок 593 € сплачується готівкою при посадці в автобус"
